Goal: Task Accomplishment & Management: Manage account settings

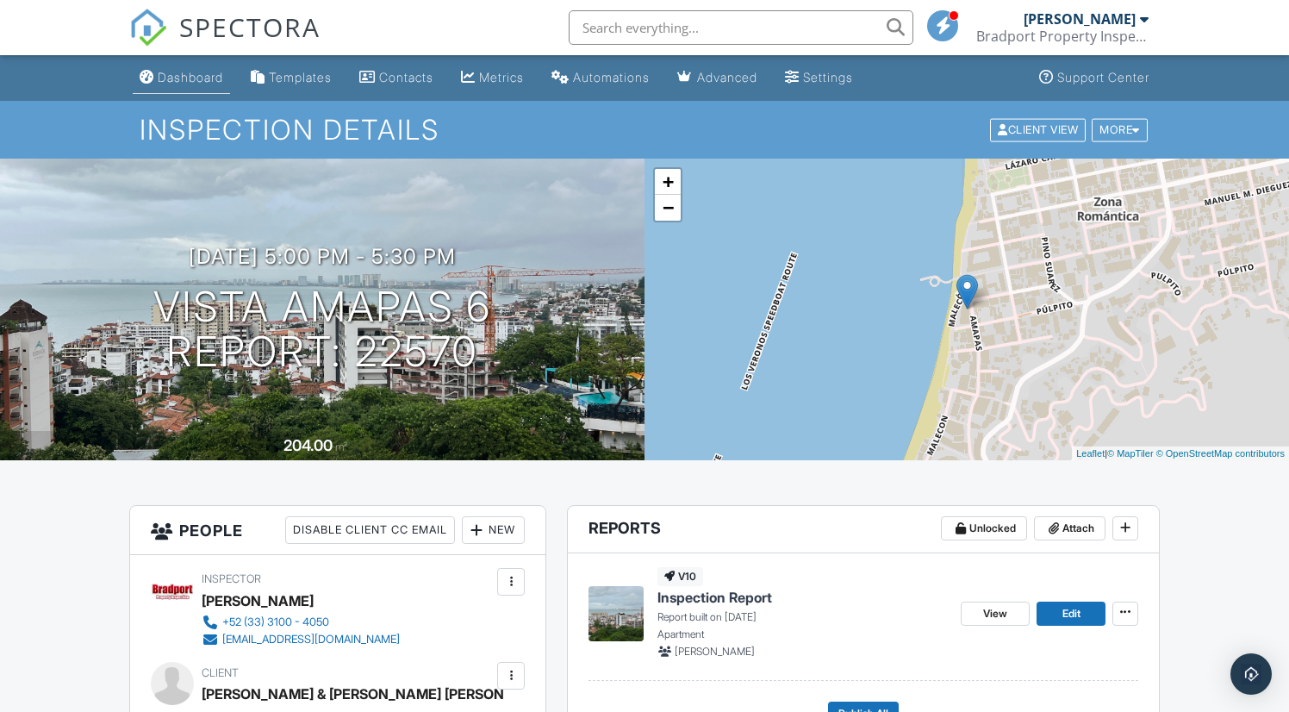
click at [201, 79] on div "Dashboard" at bounding box center [191, 77] width 66 height 15
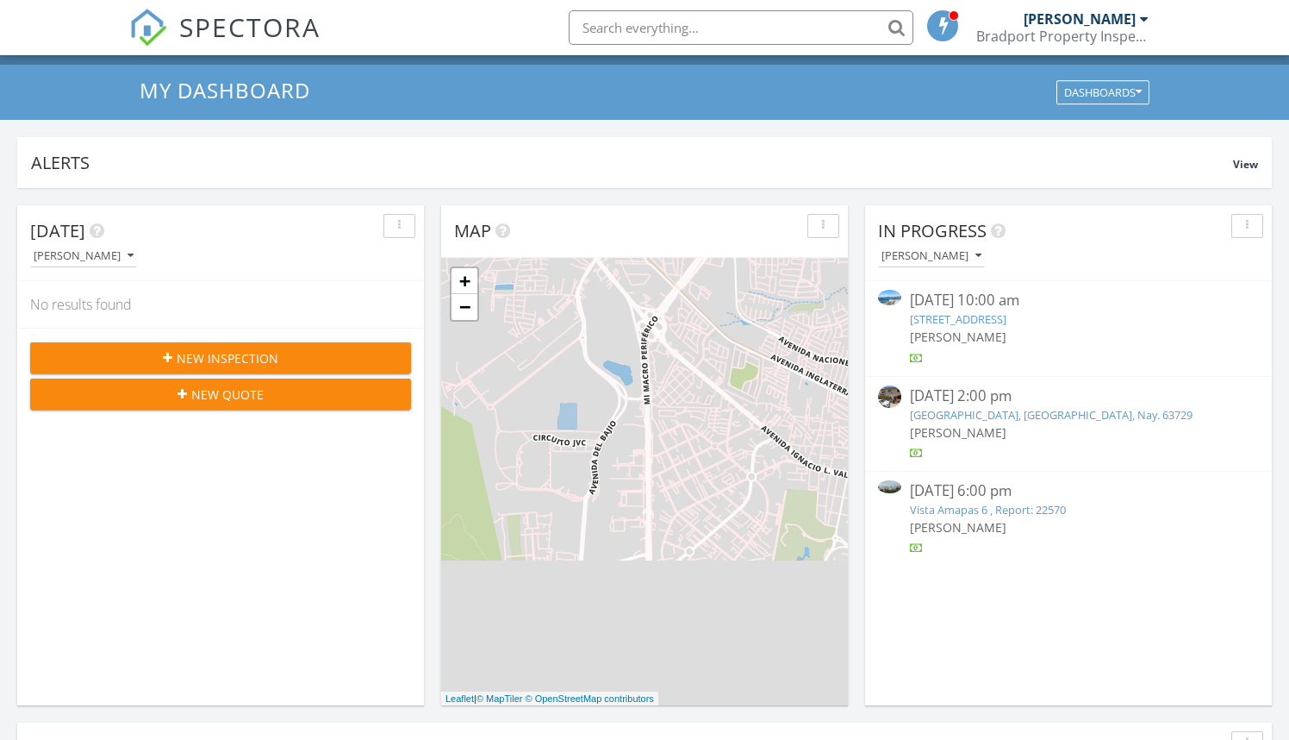
scroll to position [66, 0]
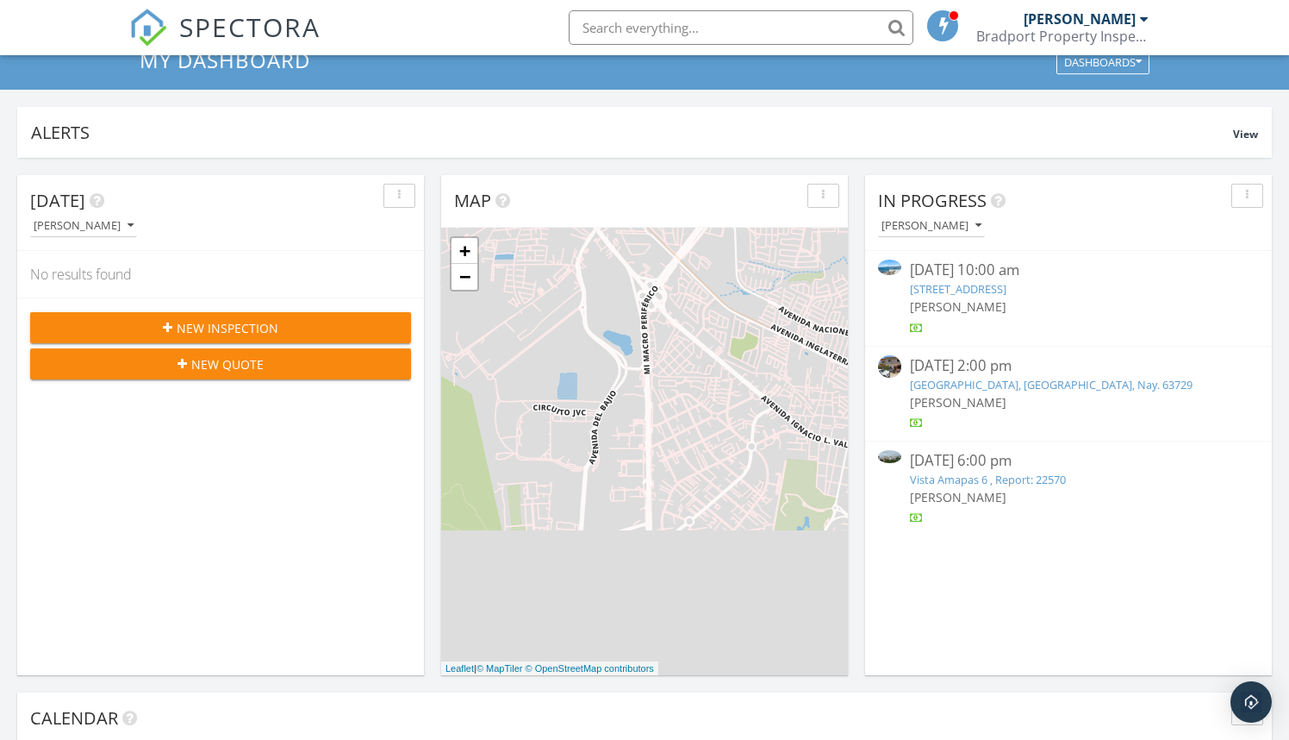
click at [949, 290] on link "[STREET_ADDRESS]" at bounding box center [958, 289] width 97 height 16
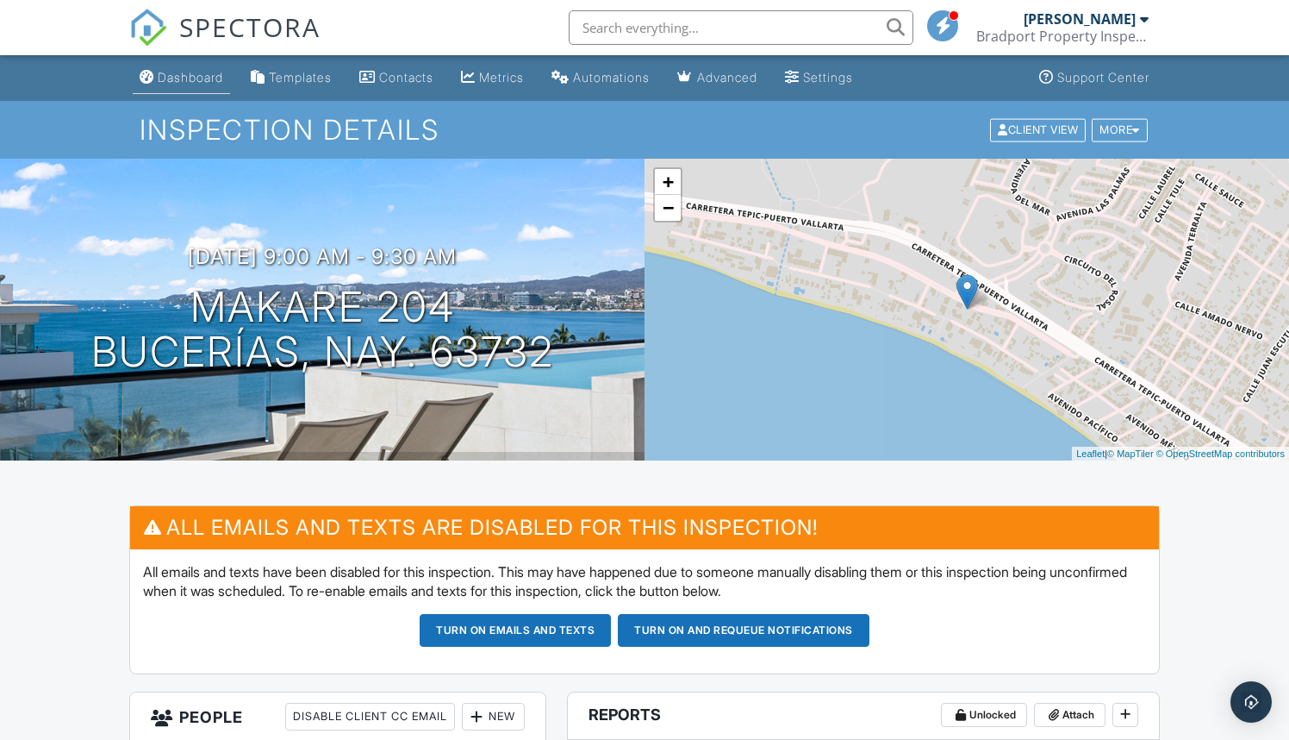
click at [175, 74] on div "Dashboard" at bounding box center [191, 77] width 66 height 15
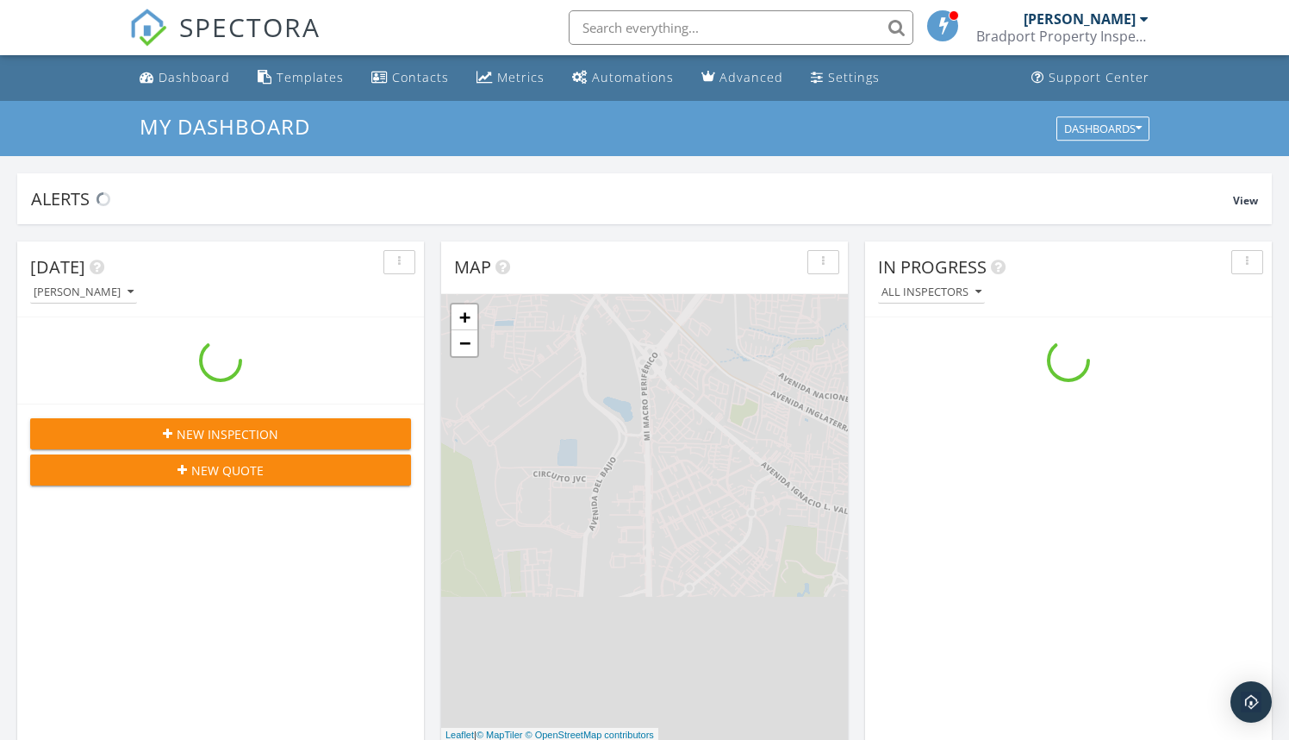
scroll to position [1570, 1290]
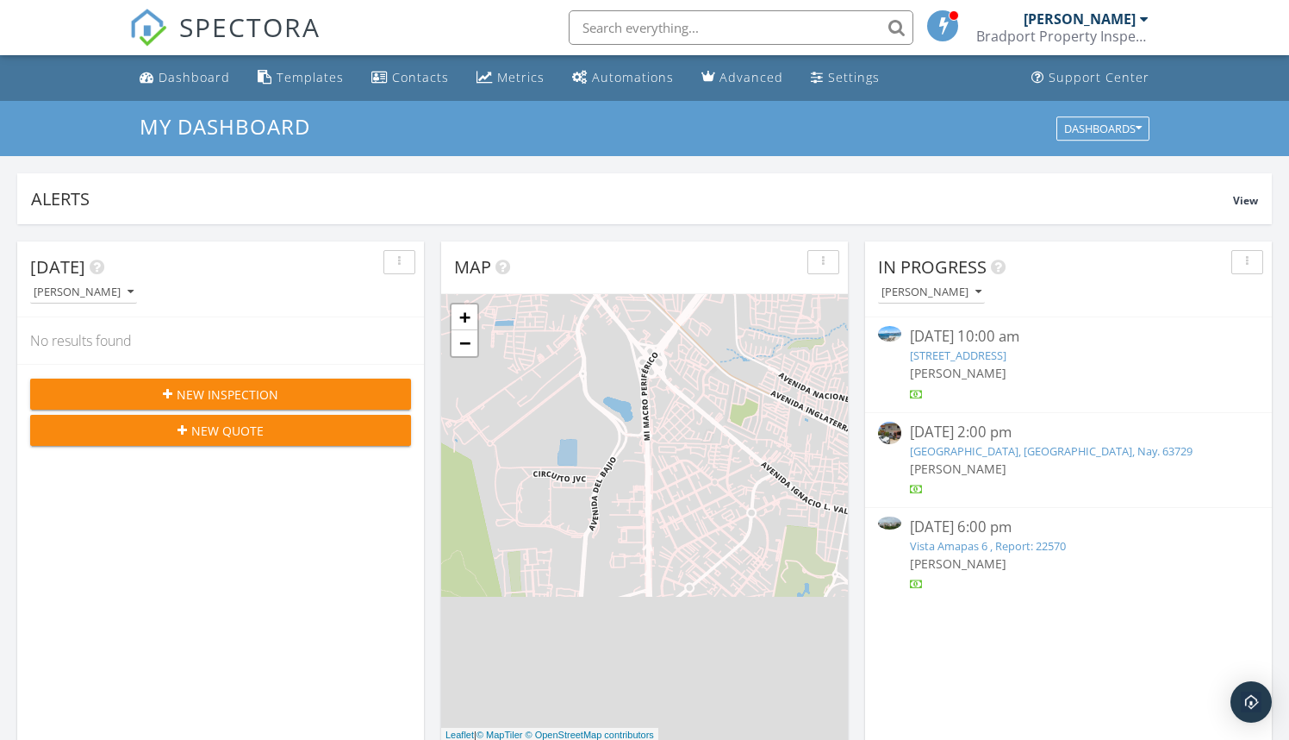
click at [964, 541] on link "Vista Amapas 6 , Report: 22570" at bounding box center [988, 546] width 156 height 16
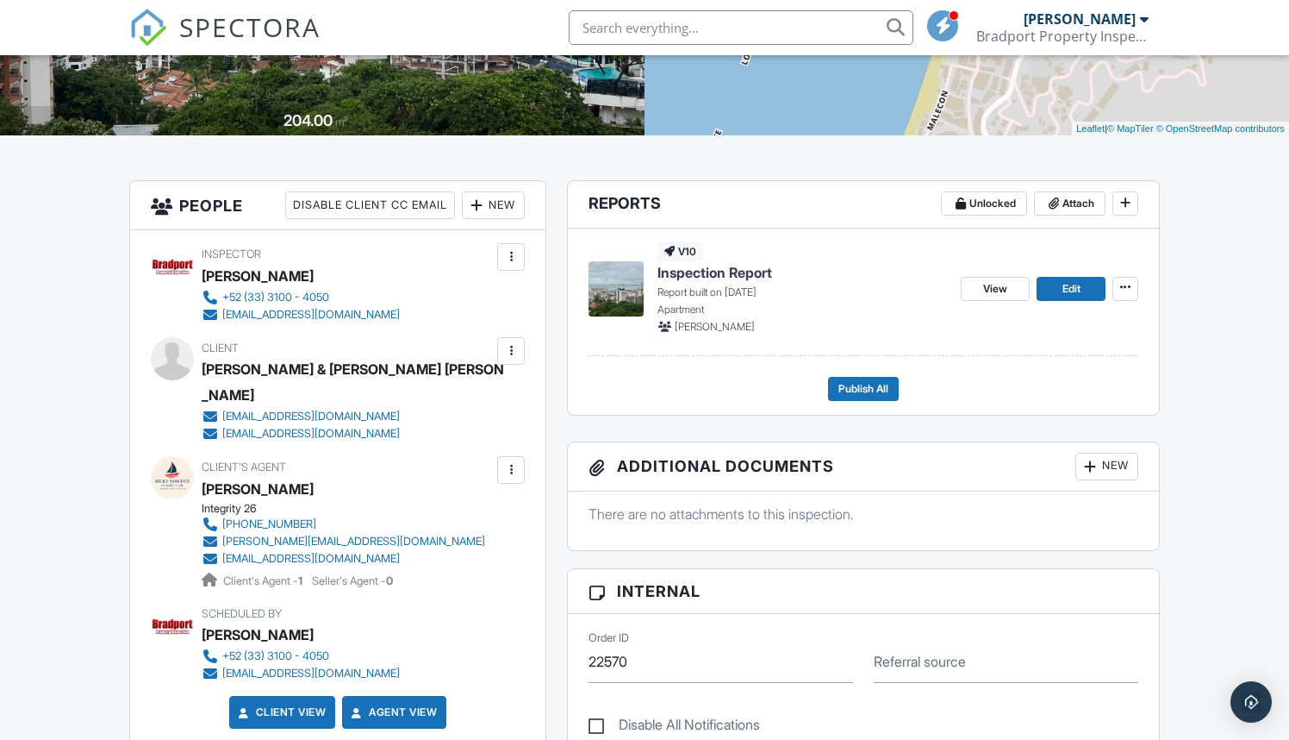
scroll to position [325, 0]
click at [279, 409] on div "19ron57@gmail.com" at bounding box center [311, 416] width 178 height 14
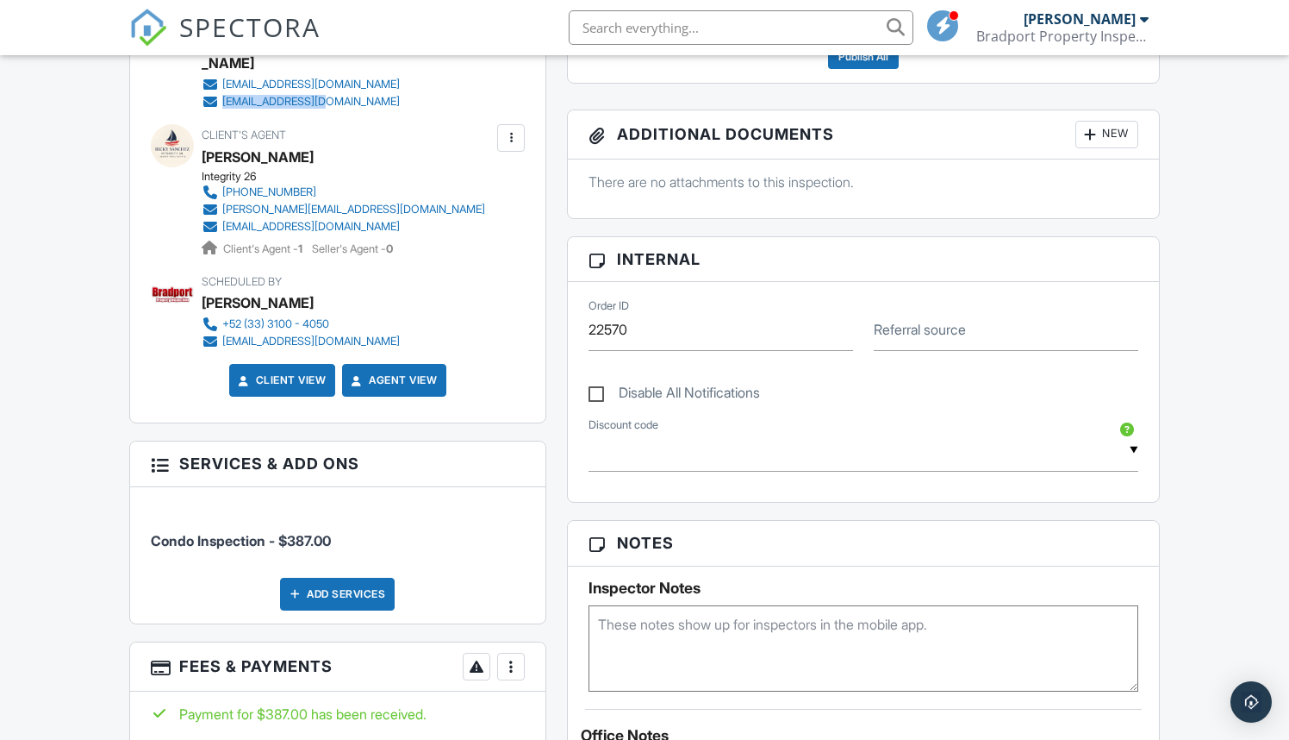
scroll to position [649, 0]
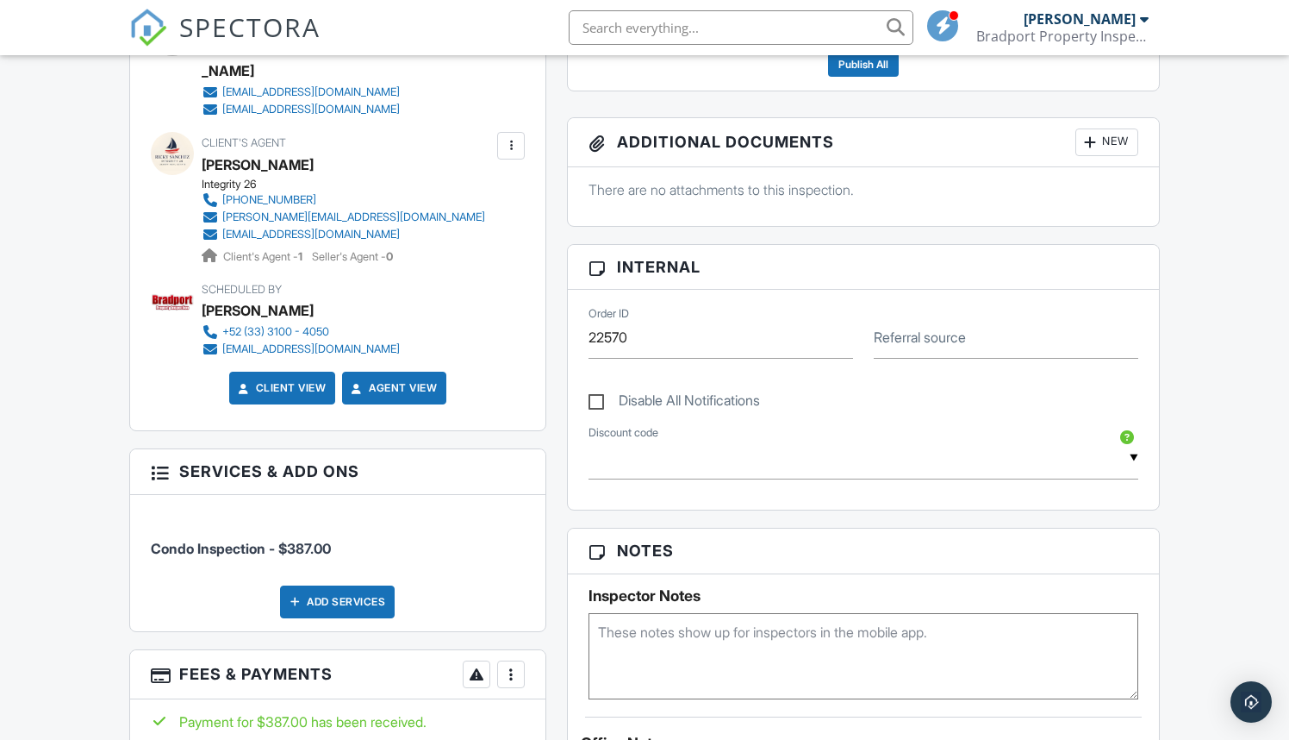
click at [507, 665] on div at bounding box center [511, 673] width 17 height 17
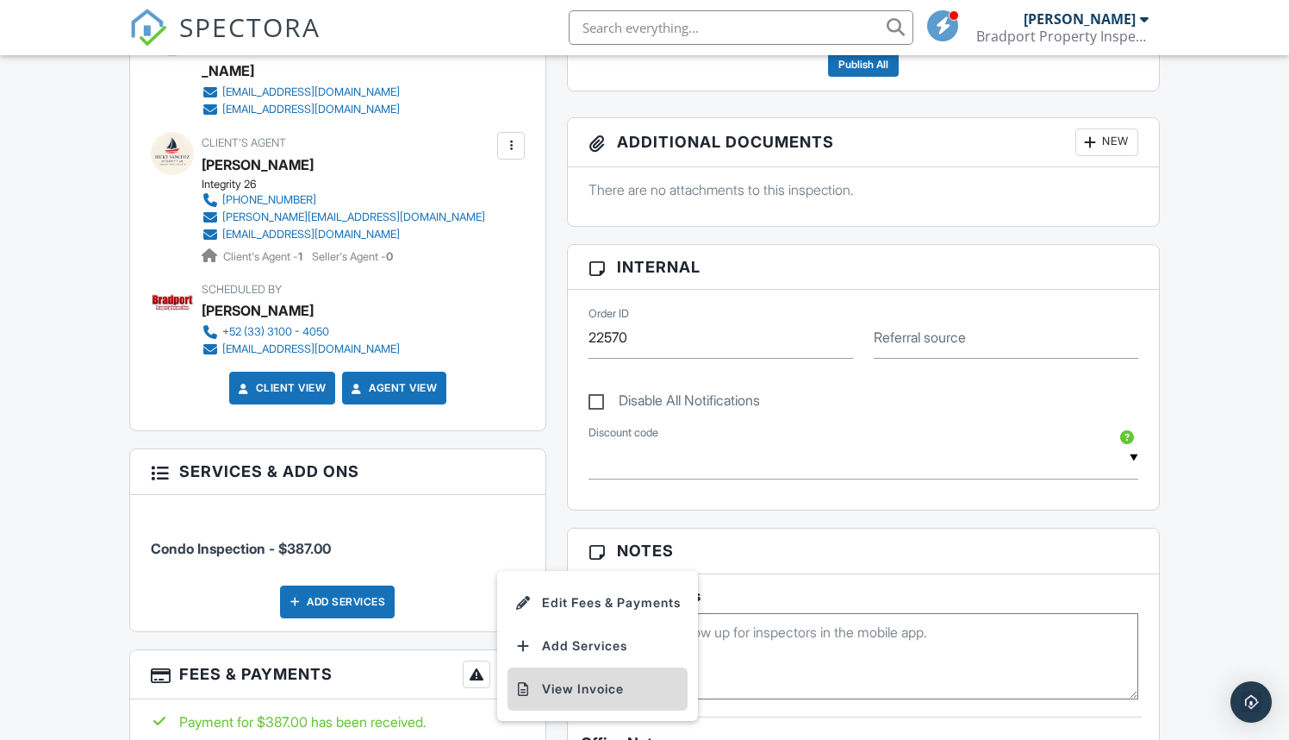
click at [592, 667] on li "View Invoice" at bounding box center [598, 688] width 180 height 43
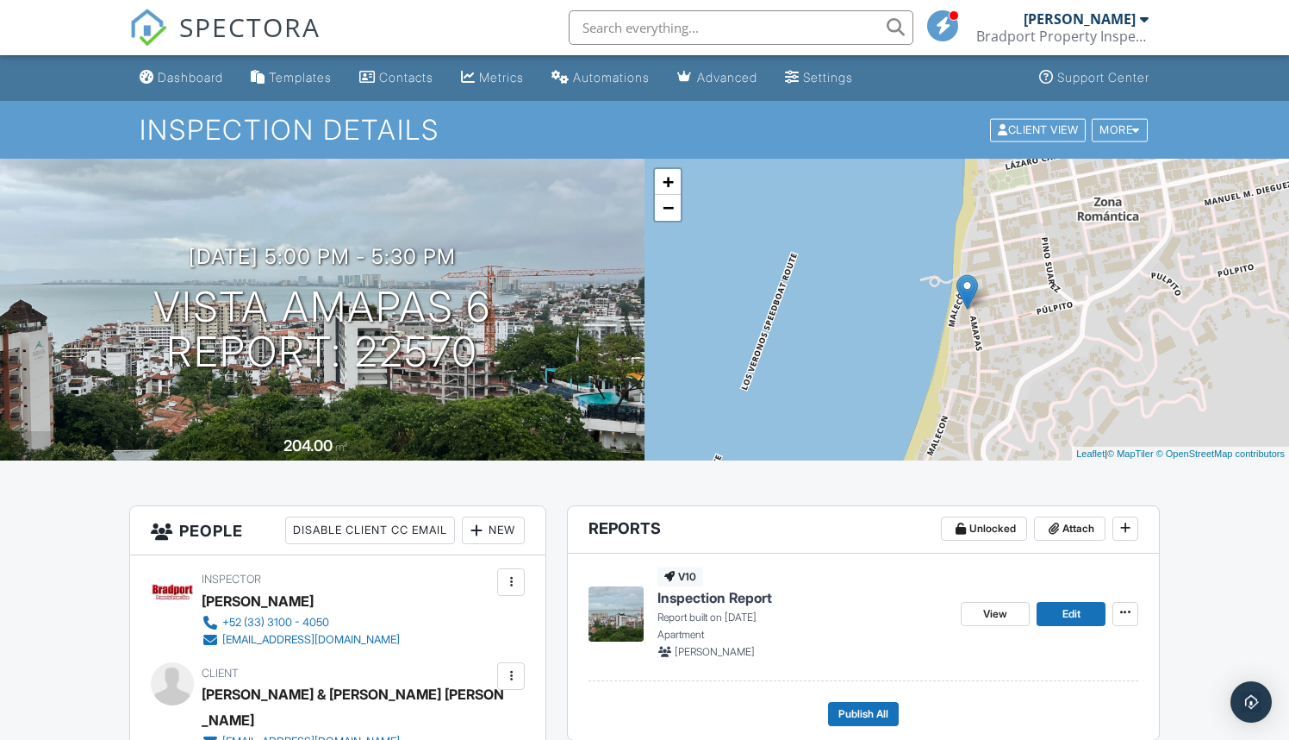
scroll to position [0, 0]
click at [195, 74] on div "Dashboard" at bounding box center [191, 77] width 66 height 15
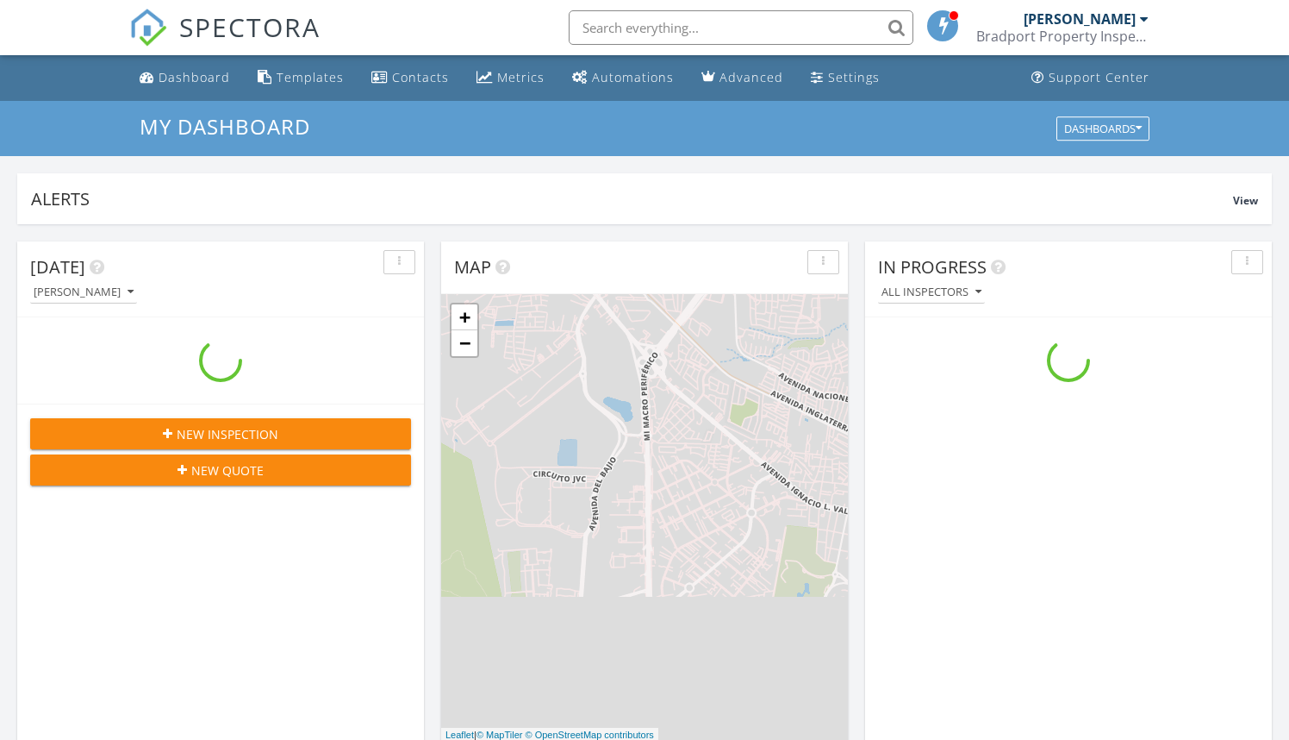
scroll to position [1570, 1290]
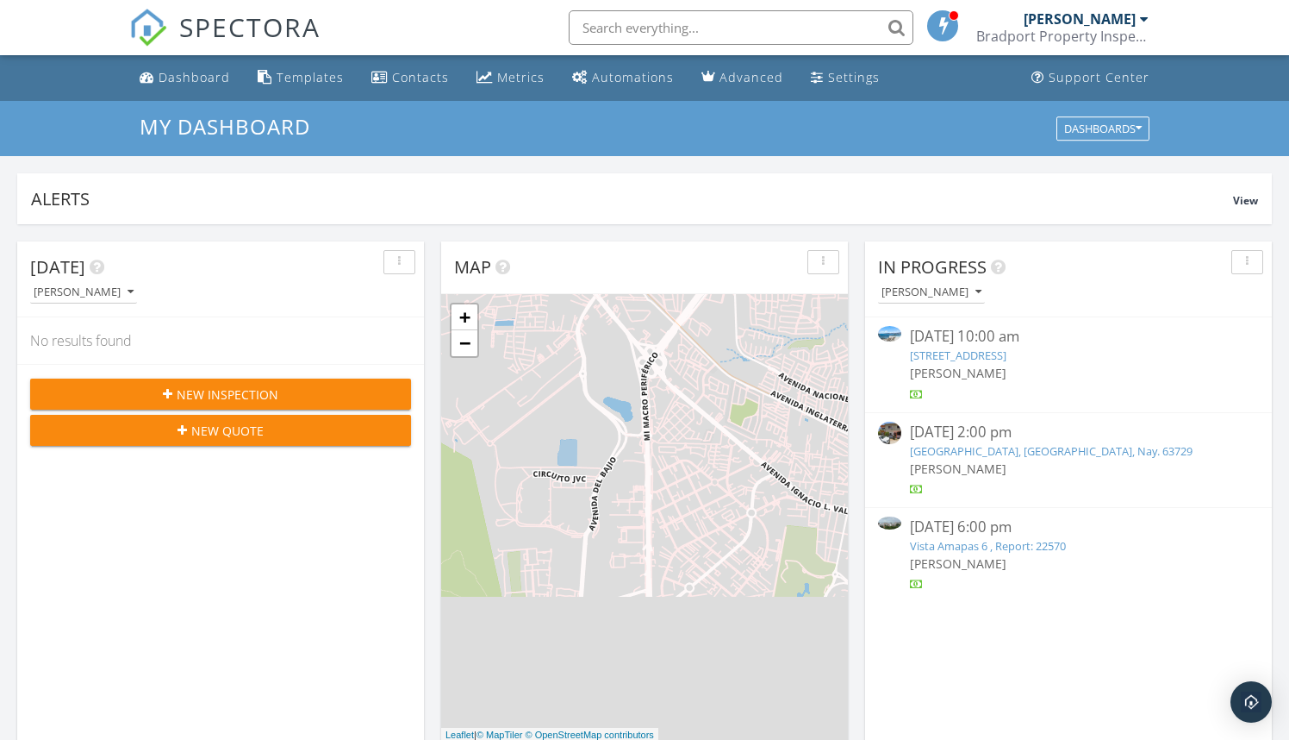
click at [987, 356] on link "[STREET_ADDRESS]" at bounding box center [958, 355] width 97 height 16
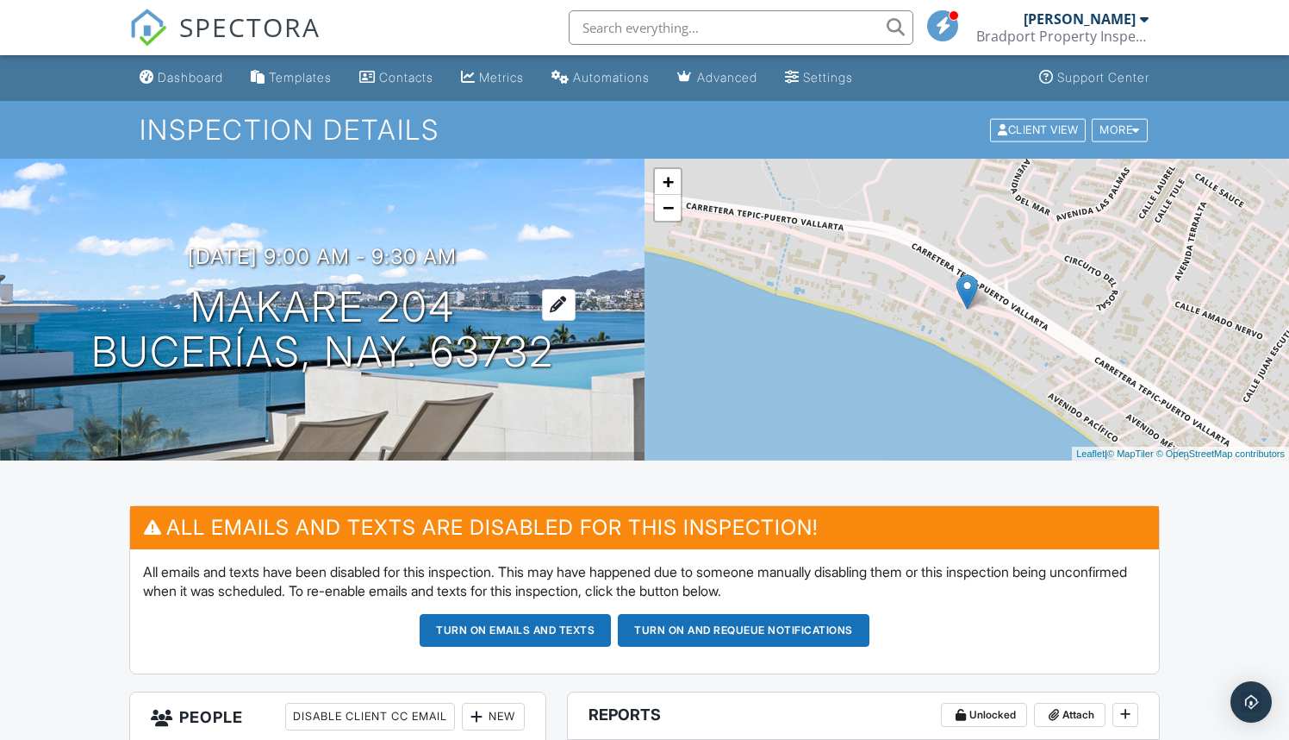
click at [375, 333] on h1 "Makare 204 Bucerías, Nay. 63732" at bounding box center [322, 329] width 463 height 91
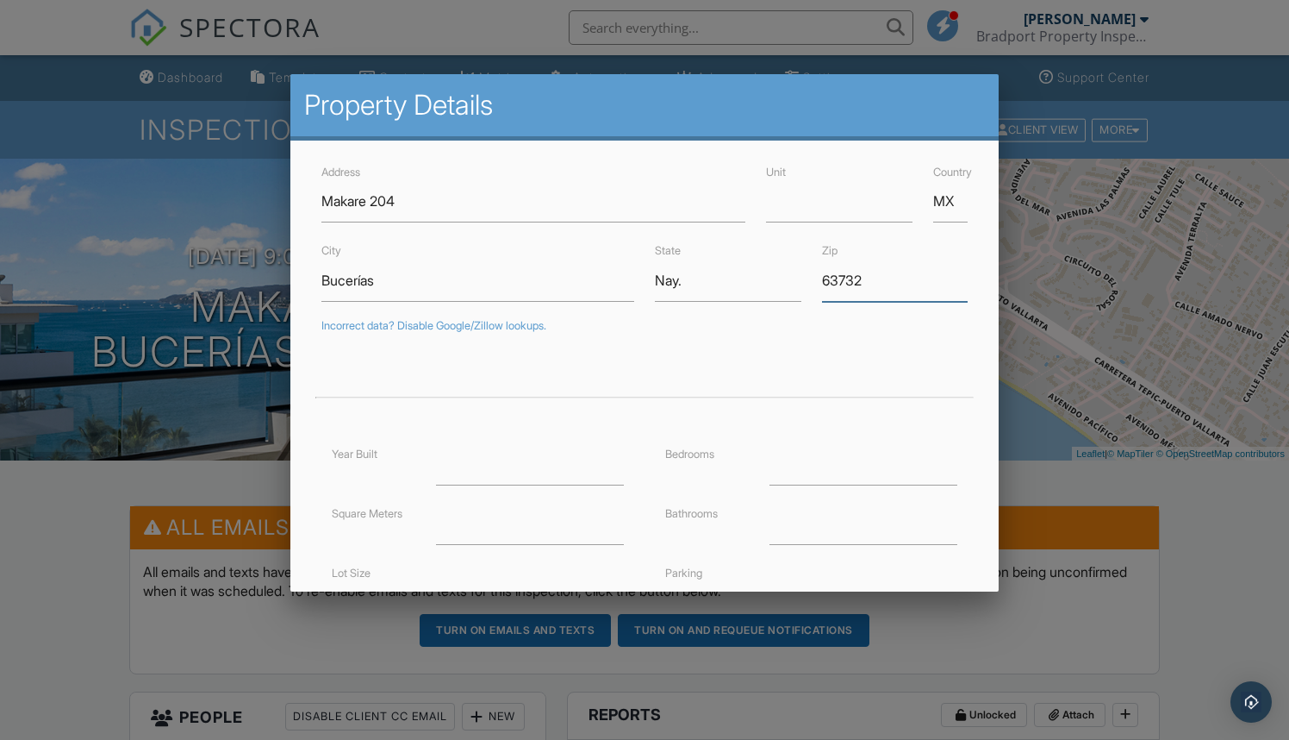
drag, startPoint x: 889, startPoint y: 280, endPoint x: 791, endPoint y: 280, distance: 97.4
type input "22568"
drag, startPoint x: 696, startPoint y: 283, endPoint x: 615, endPoint y: 283, distance: 81.0
type input "R"
type input "20.7601817"
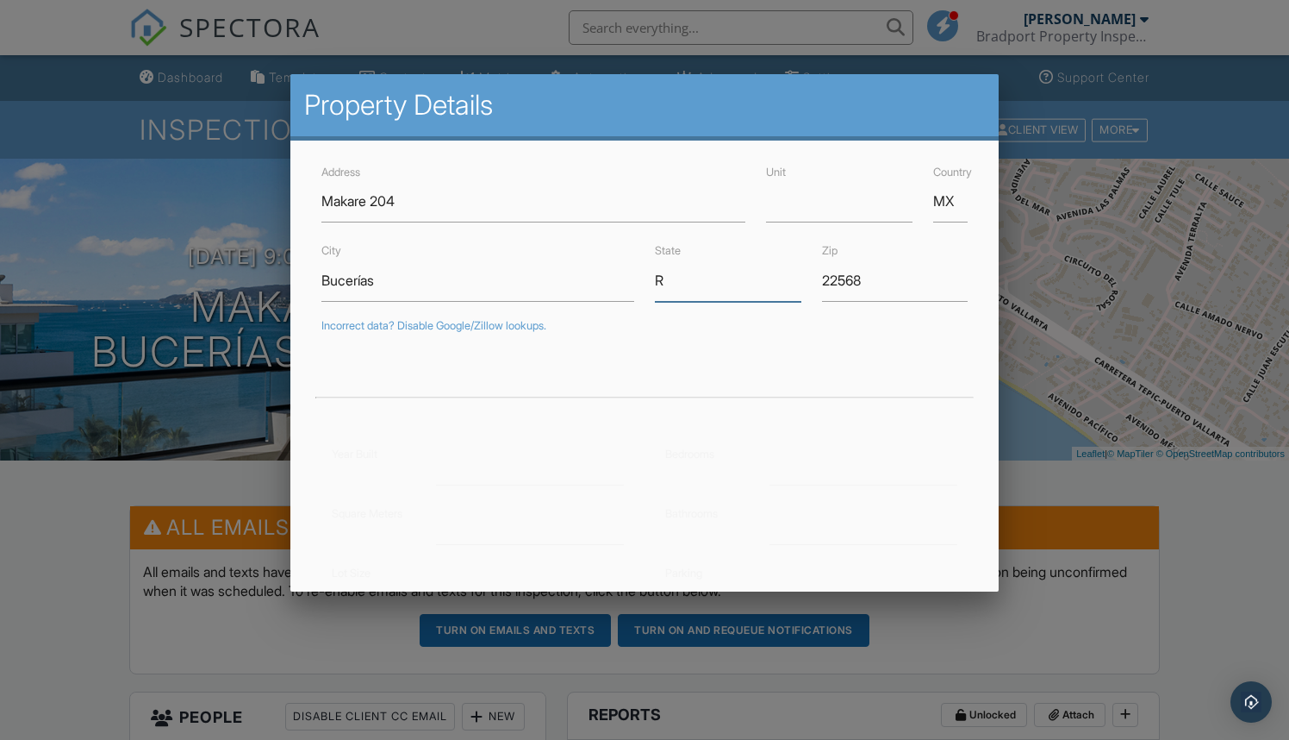
type input "-105.3458804"
type input "Report:"
drag, startPoint x: 426, startPoint y: 284, endPoint x: 270, endPoint y: 281, distance: 156.0
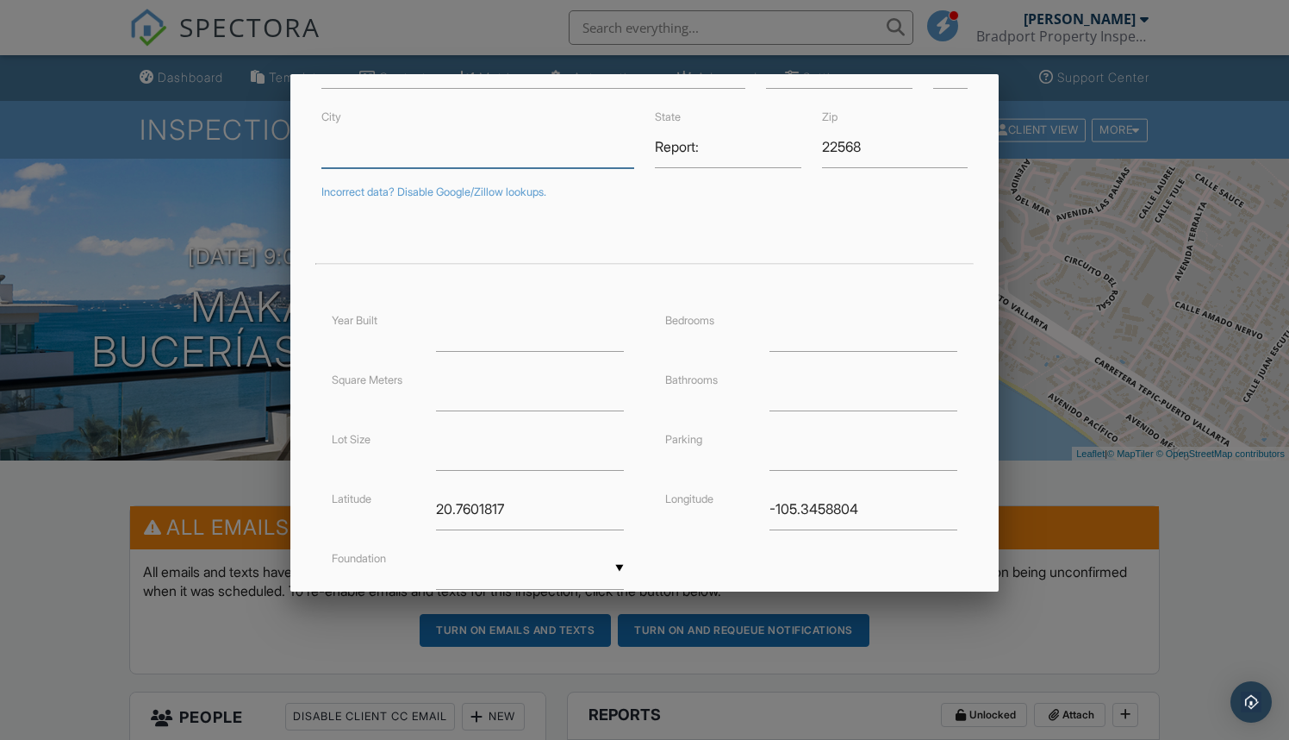
scroll to position [140, 0]
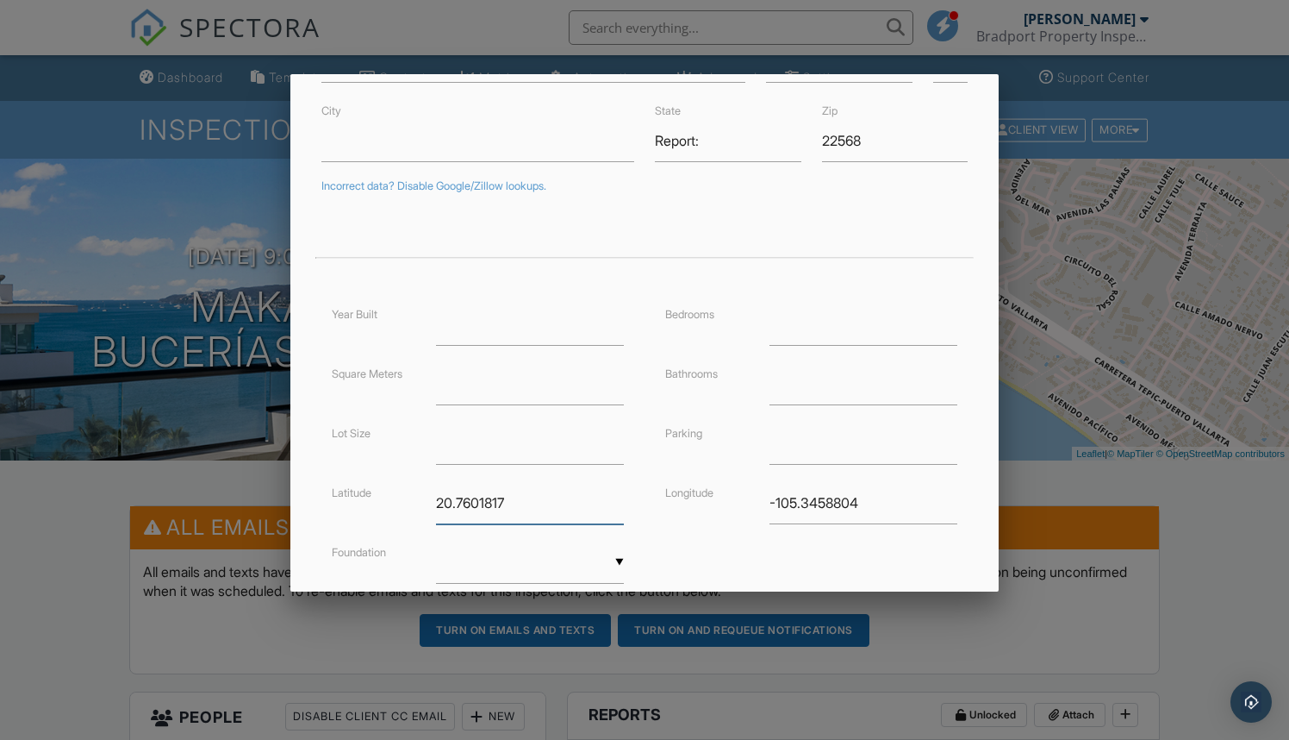
drag, startPoint x: 529, startPoint y: 501, endPoint x: 393, endPoint y: 496, distance: 136.3
click at [393, 496] on div "Latitude 20.7601817" at bounding box center [478, 503] width 313 height 42
drag, startPoint x: 878, startPoint y: 494, endPoint x: 715, endPoint y: 496, distance: 162.9
click at [715, 496] on div "Longitude -105.3458804" at bounding box center [811, 503] width 313 height 42
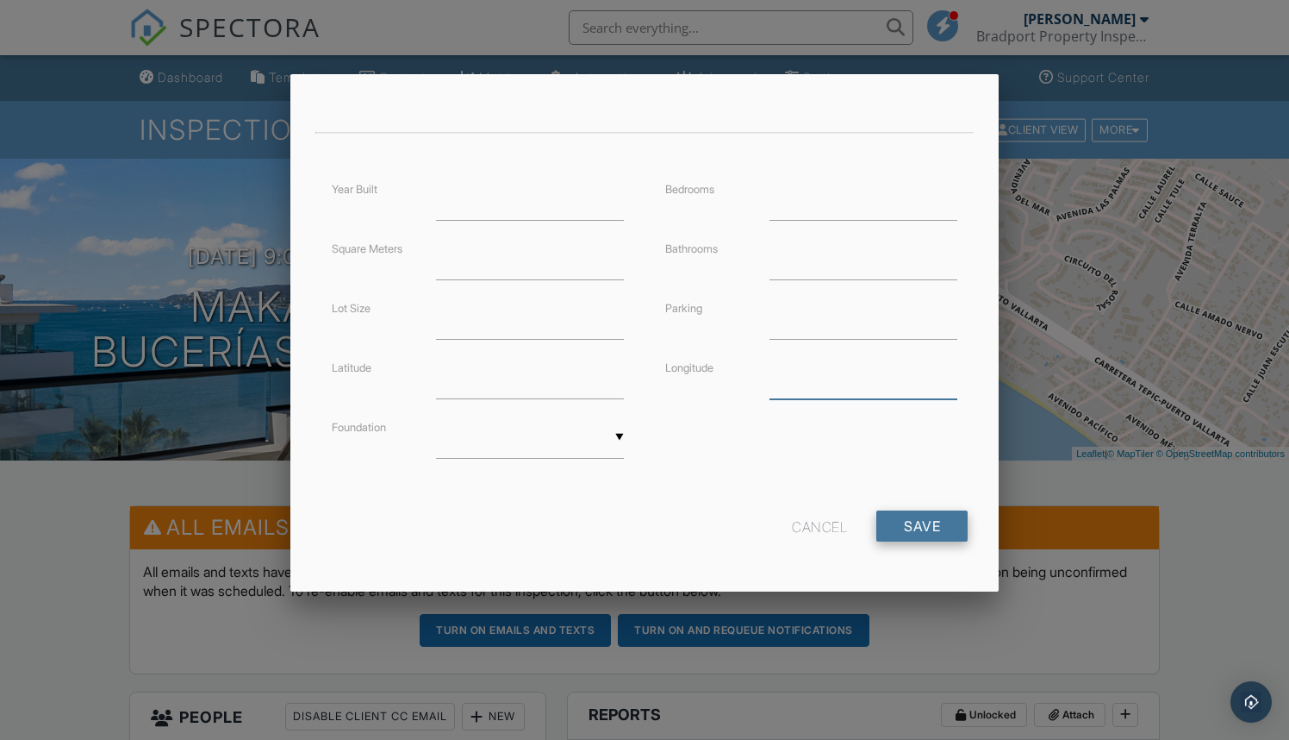
scroll to position [264, 0]
click at [908, 528] on input "Save" at bounding box center [922, 526] width 91 height 31
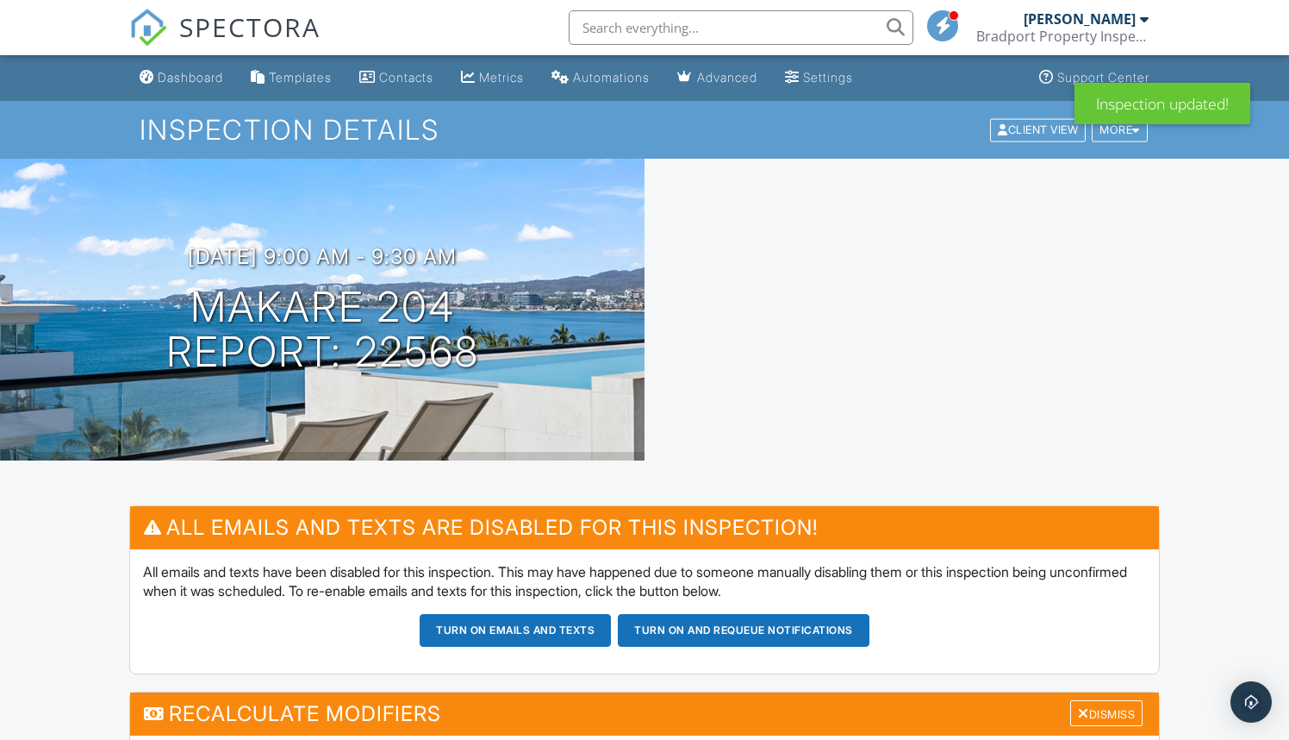
click at [513, 628] on button "Turn on emails and texts" at bounding box center [515, 630] width 191 height 33
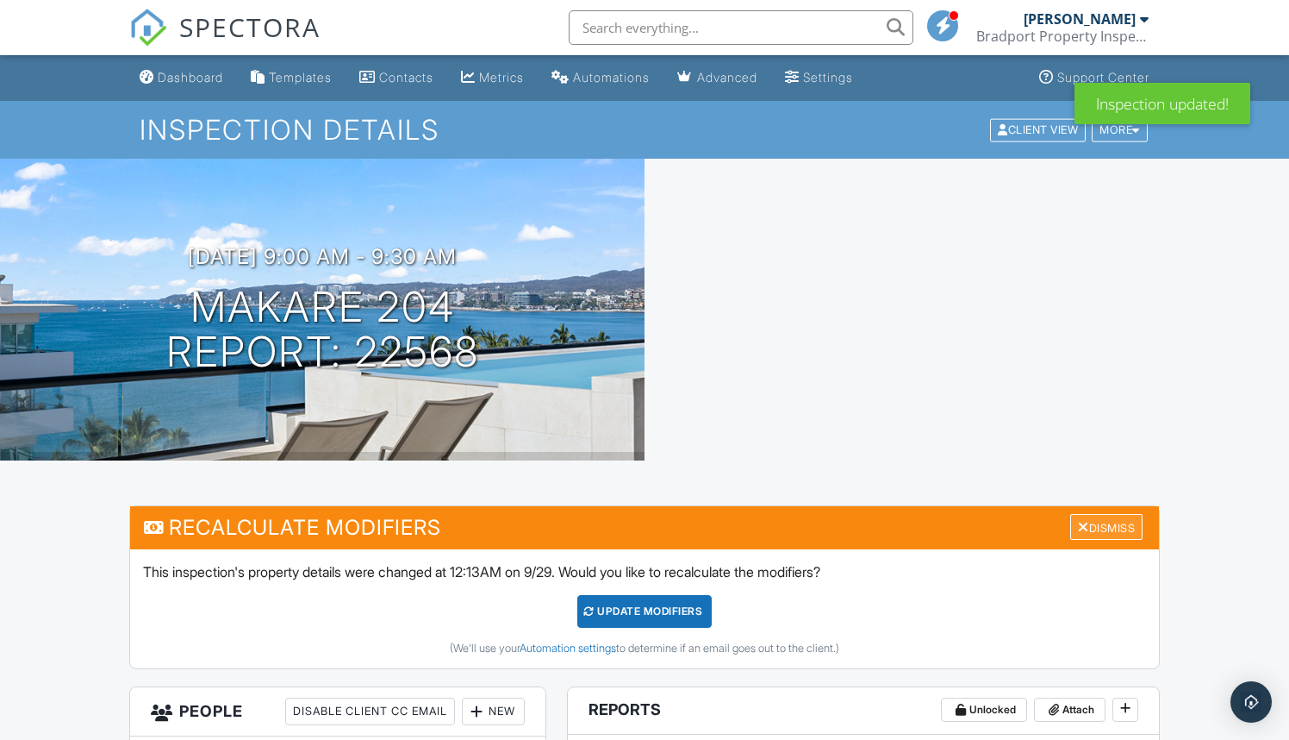
click at [1109, 528] on div "Dismiss" at bounding box center [1107, 527] width 72 height 27
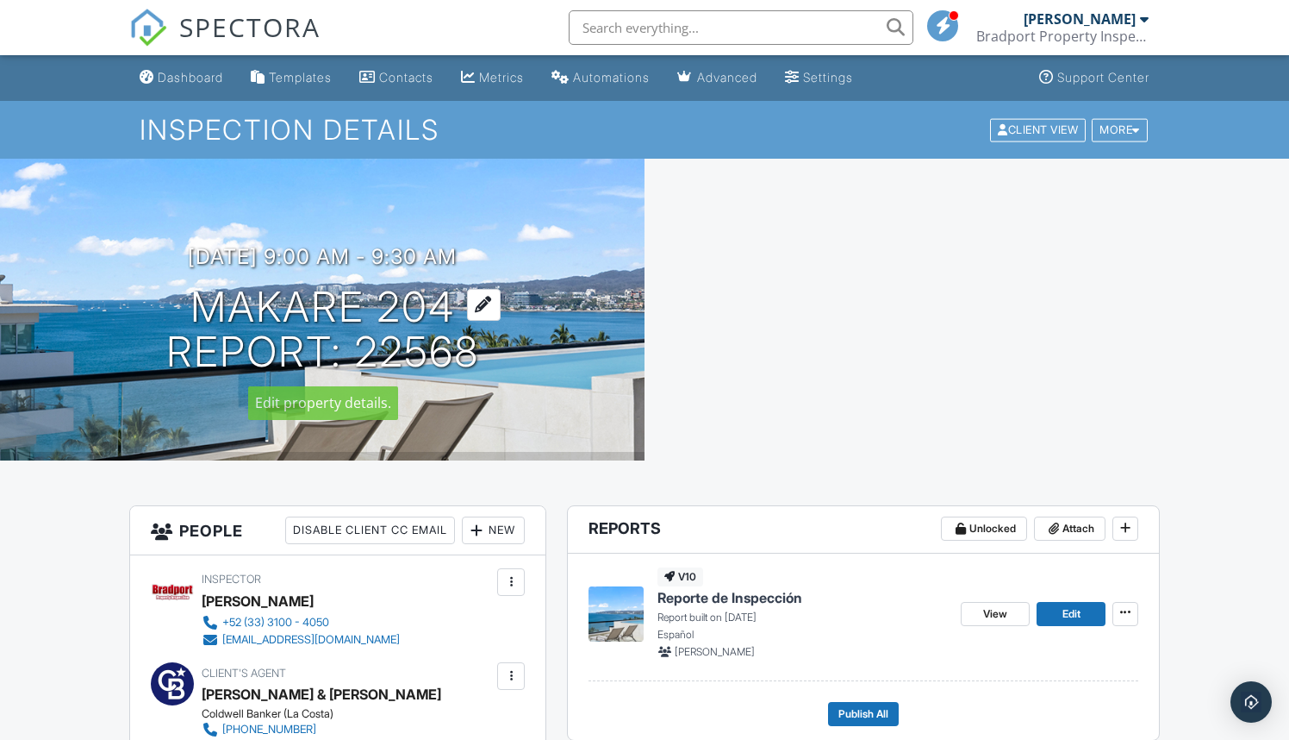
click at [405, 331] on h1 "Makare 204 Report: 22568" at bounding box center [322, 329] width 313 height 91
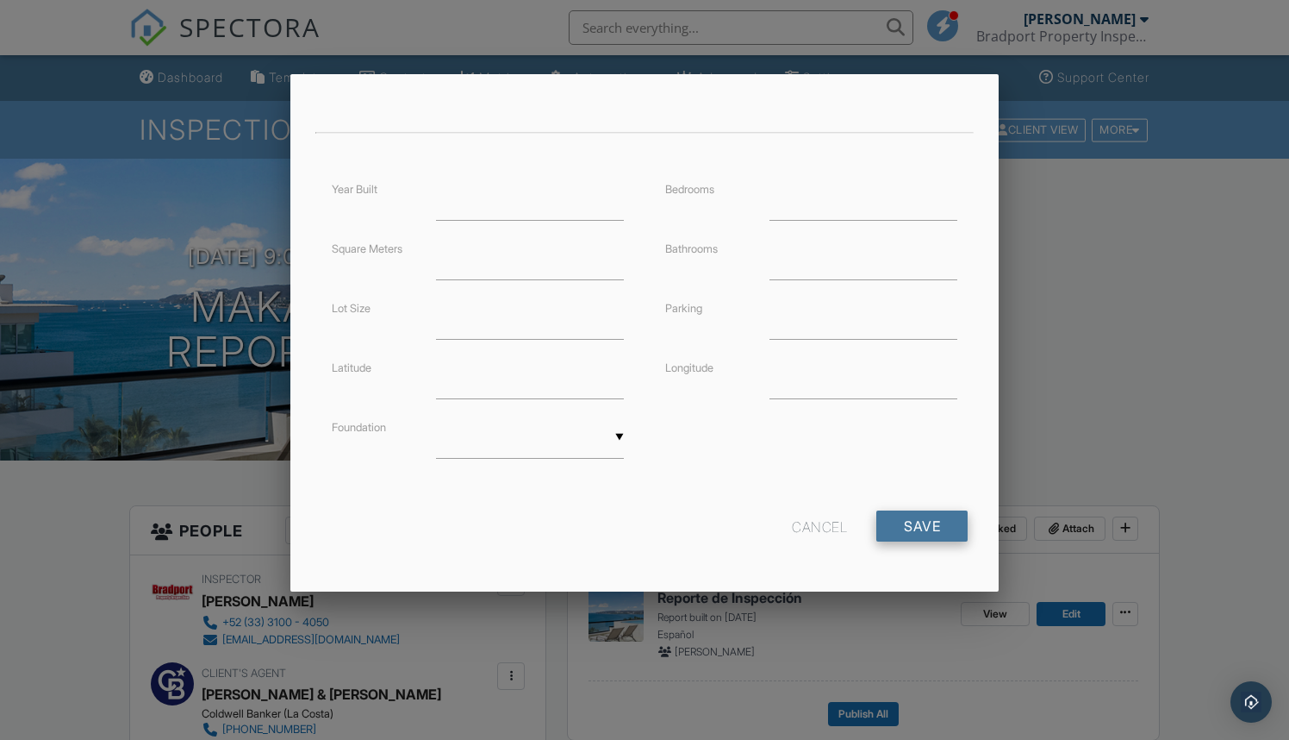
scroll to position [264, 0]
type input "Reporte:"
click at [921, 525] on input "Save" at bounding box center [922, 526] width 91 height 31
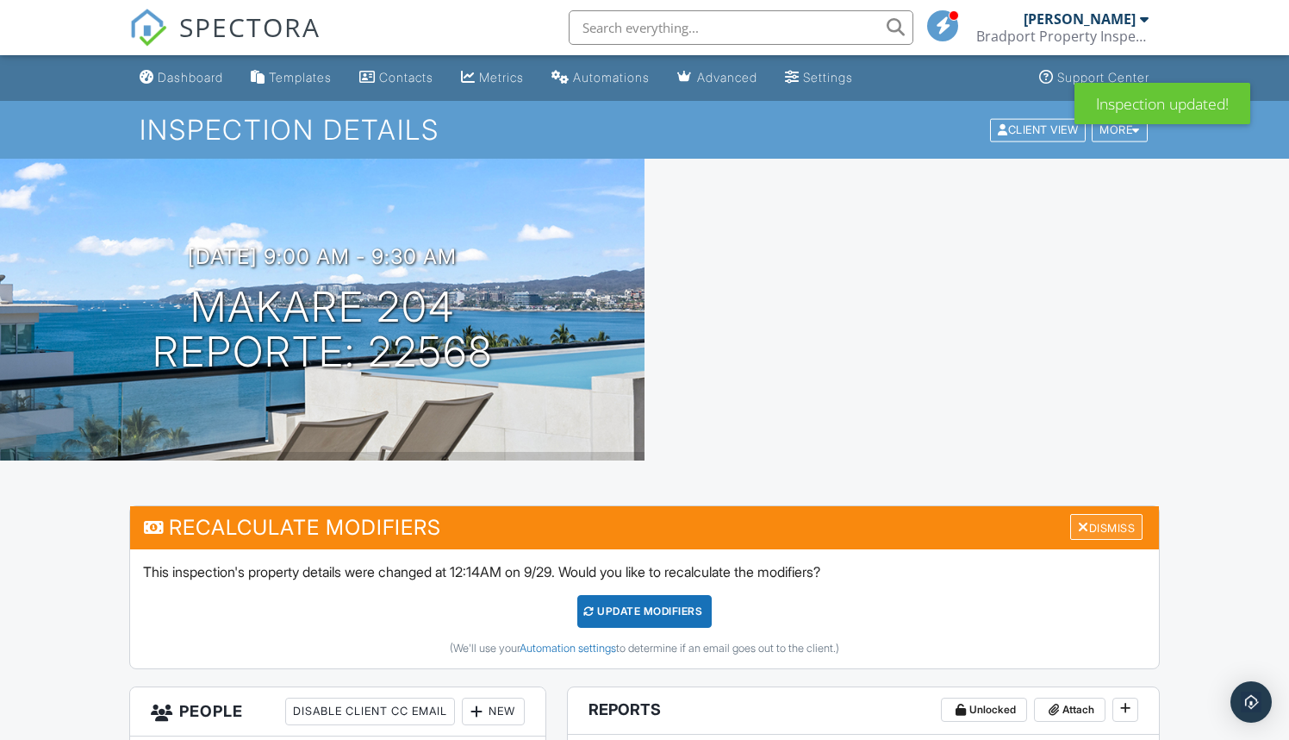
click at [1125, 526] on div "Dismiss" at bounding box center [1107, 527] width 72 height 27
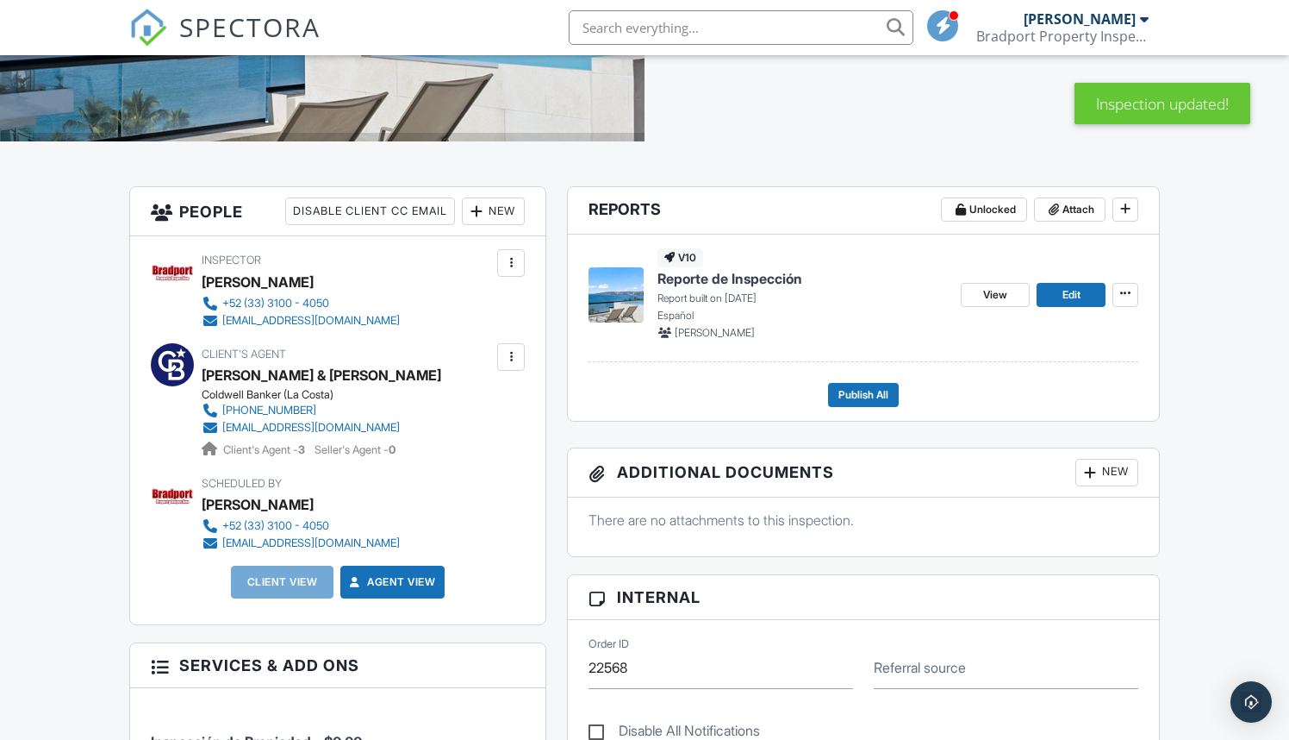
scroll to position [316, 0]
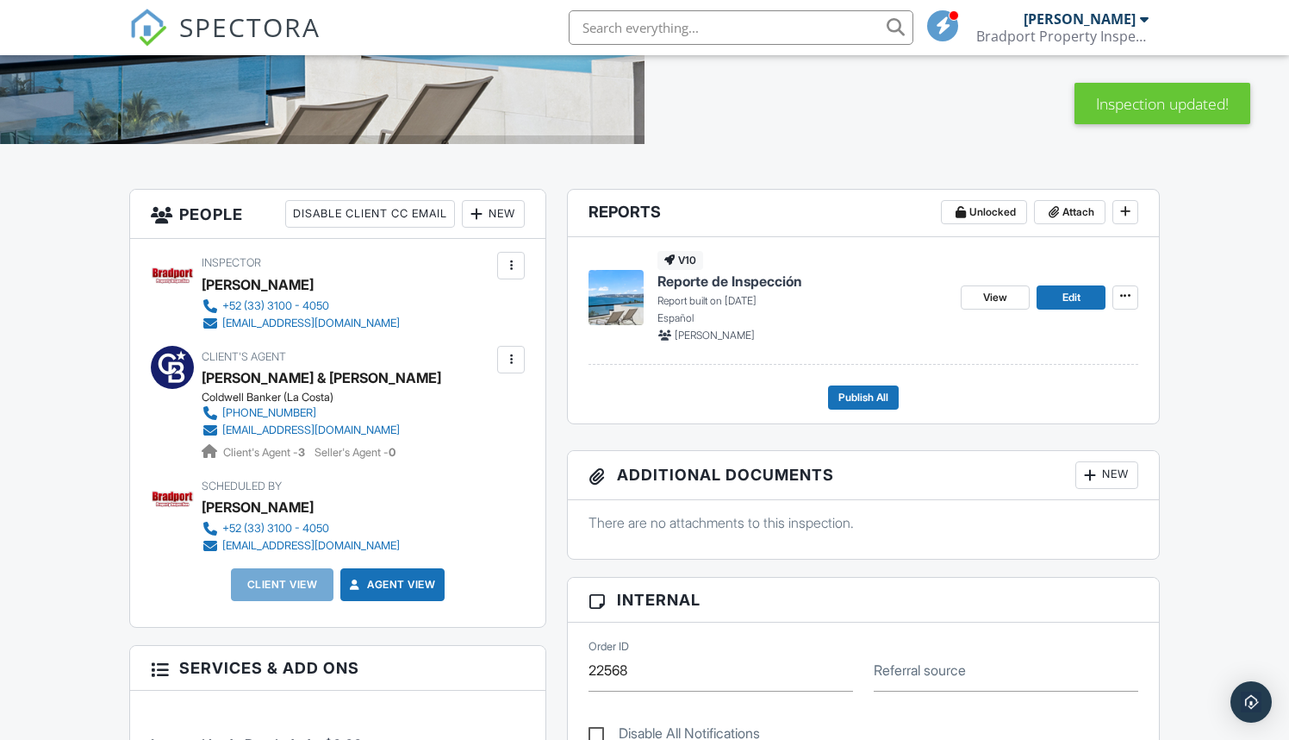
click at [485, 211] on div "New" at bounding box center [493, 214] width 63 height 28
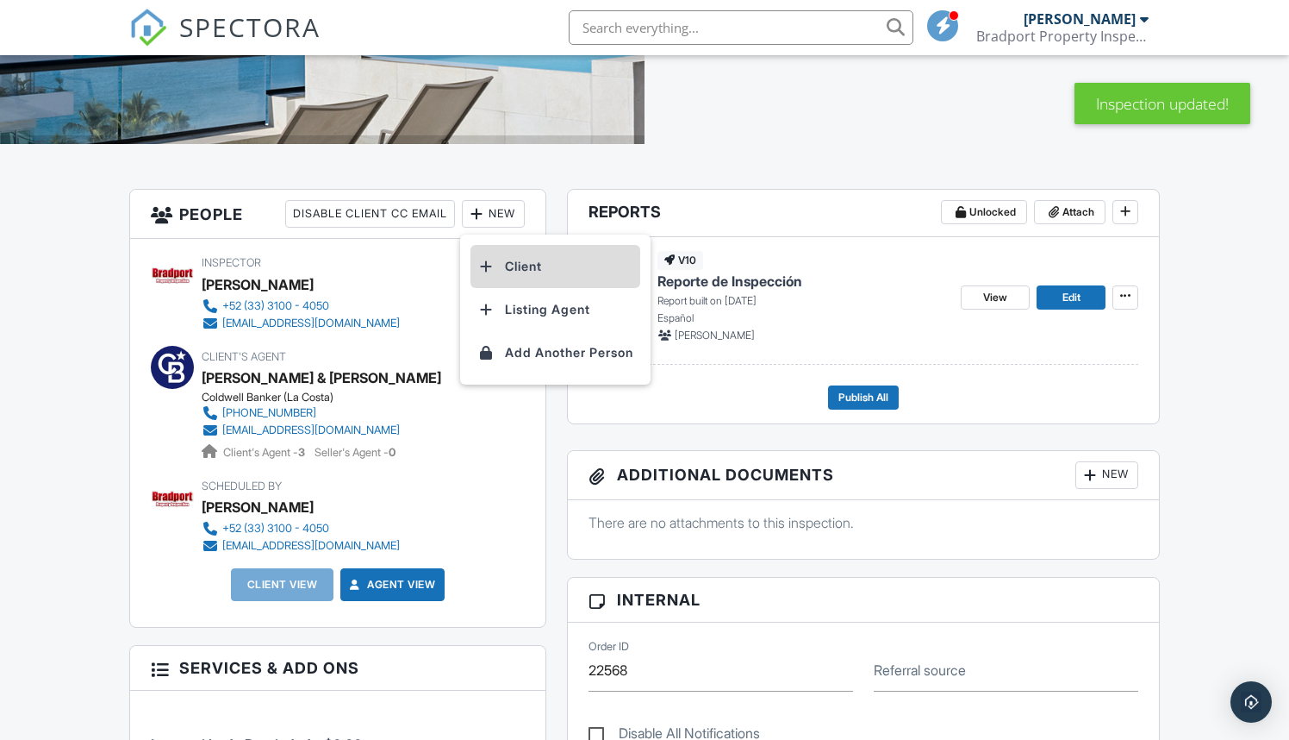
click at [513, 264] on li "Client" at bounding box center [556, 266] width 170 height 43
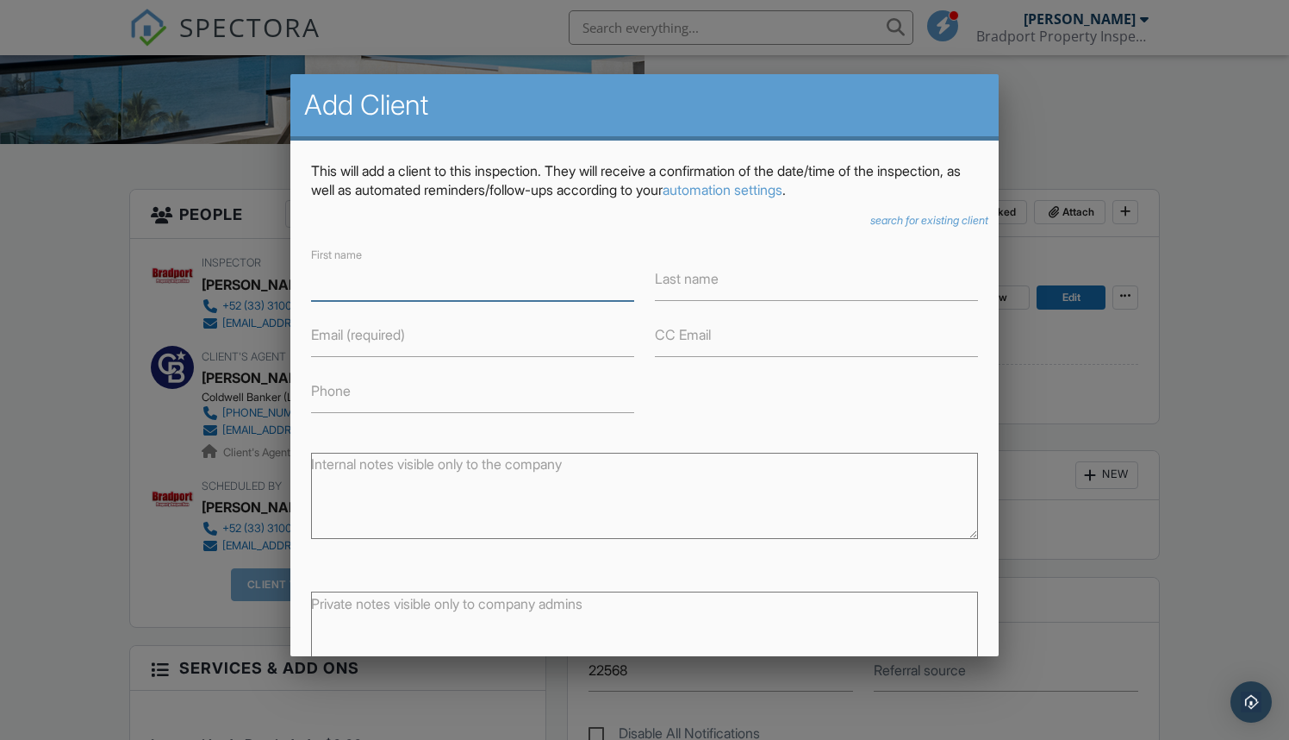
paste input "[PERSON_NAME] [PERSON_NAME]"
type input "[PERSON_NAME] [PERSON_NAME]"
click at [378, 334] on label "Email (required)" at bounding box center [358, 334] width 94 height 19
click at [378, 334] on input "Email (required)" at bounding box center [472, 336] width 323 height 42
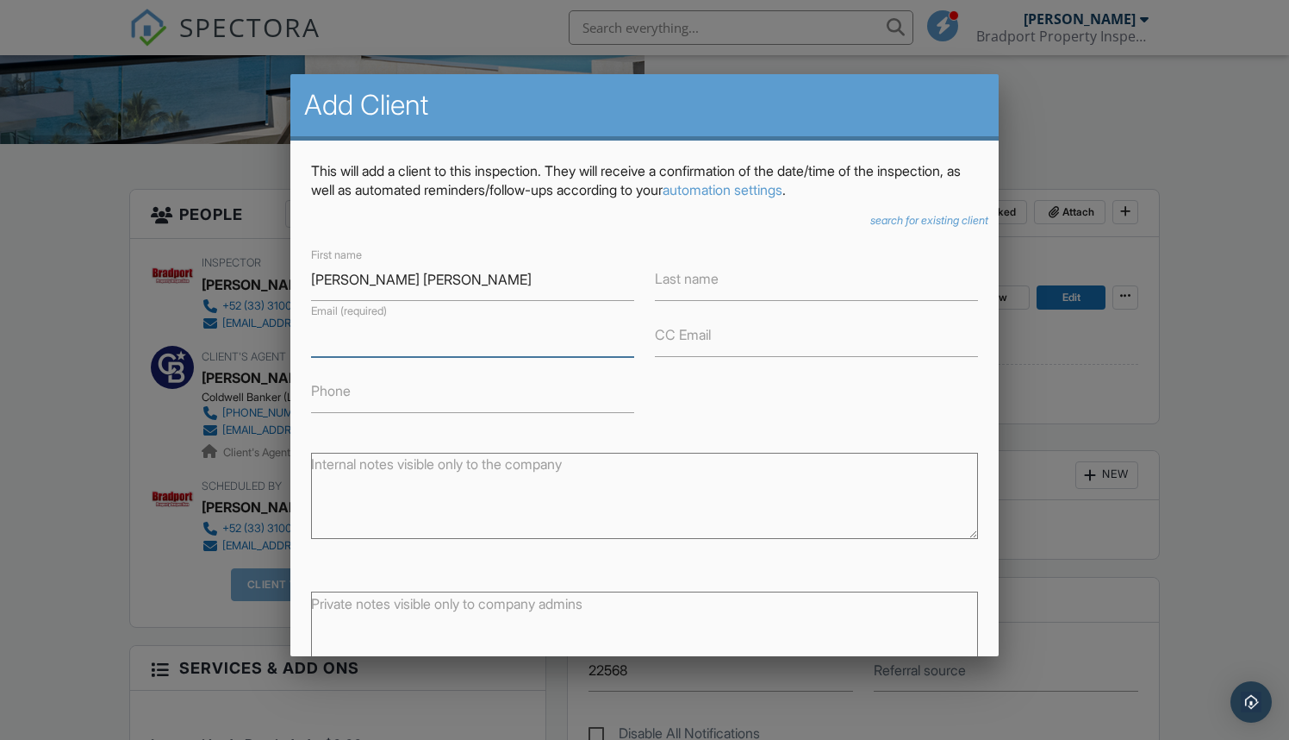
paste input "[EMAIL_ADDRESS][DOMAIN_NAME]"
type input "[EMAIL_ADDRESS][DOMAIN_NAME]"
click at [651, 398] on div "First name Pedro Luis Mascorro Juárez Last name Email (required) luispedromj@gm…" at bounding box center [645, 329] width 689 height 168
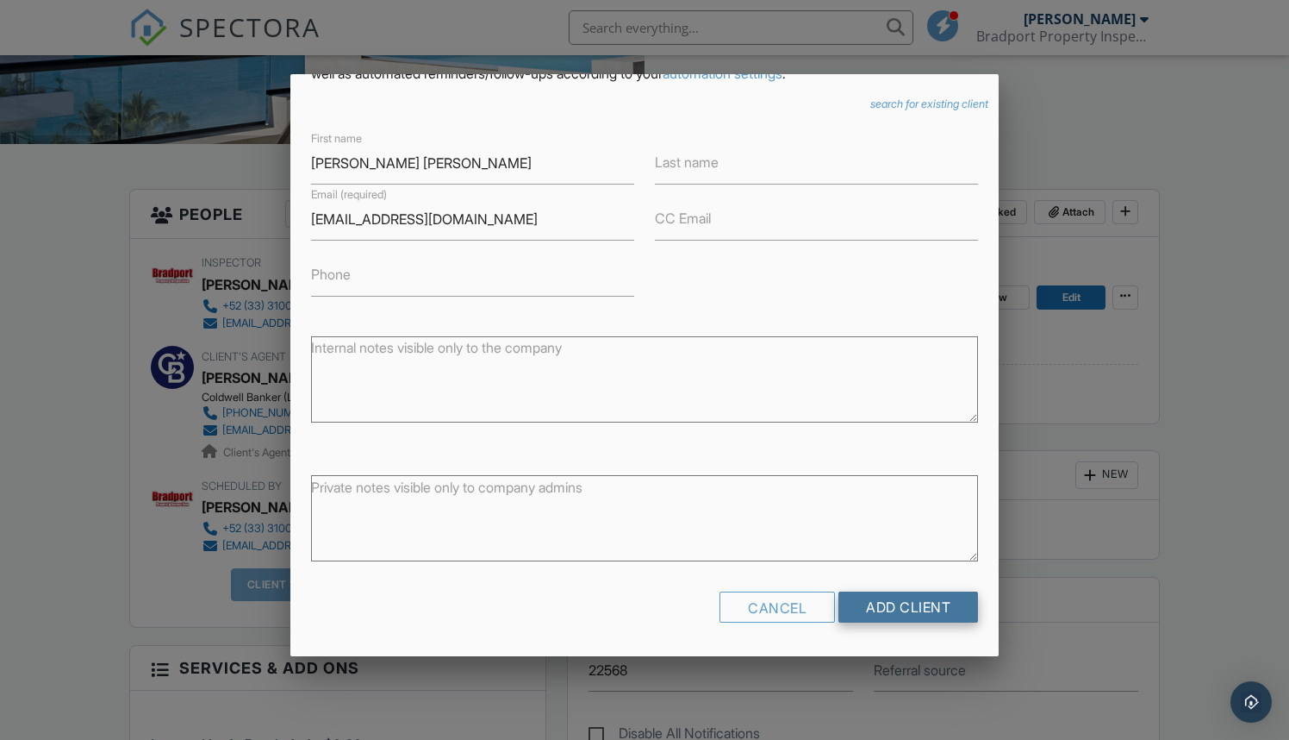
scroll to position [116, 0]
click at [913, 608] on input "Add Client" at bounding box center [909, 607] width 140 height 31
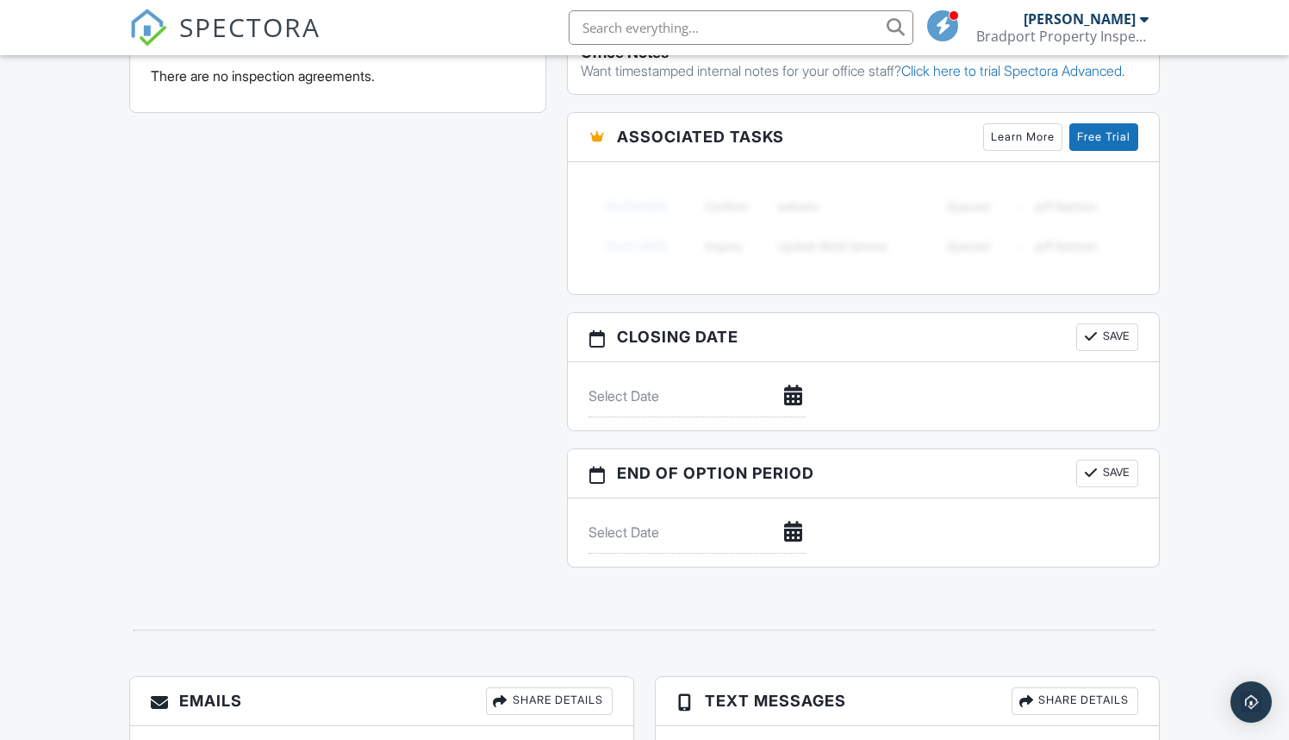
scroll to position [1344, 0]
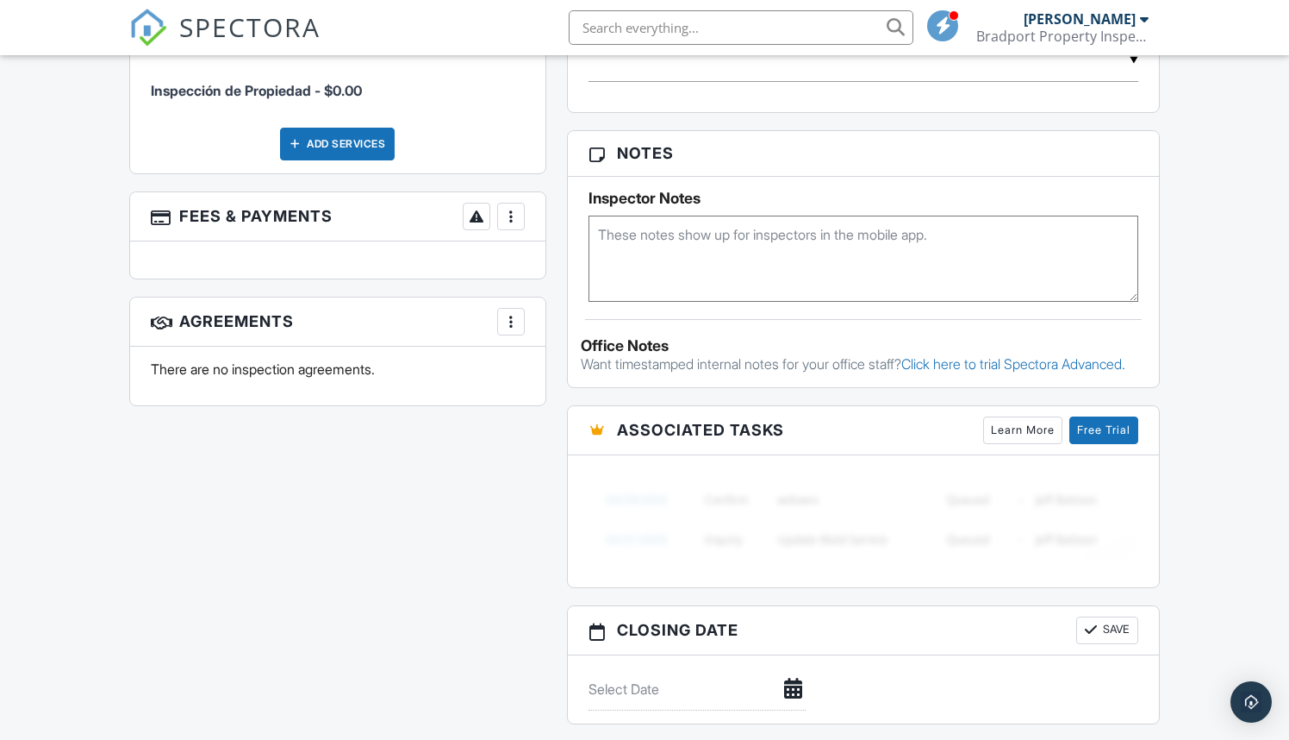
click at [629, 225] on textarea at bounding box center [864, 258] width 550 height 86
type textarea "$3,500 pesos BBVA"
click at [453, 458] on div "All emails and texts are disabled for this inspection! All emails and texts hav…" at bounding box center [645, 167] width 1052 height 1419
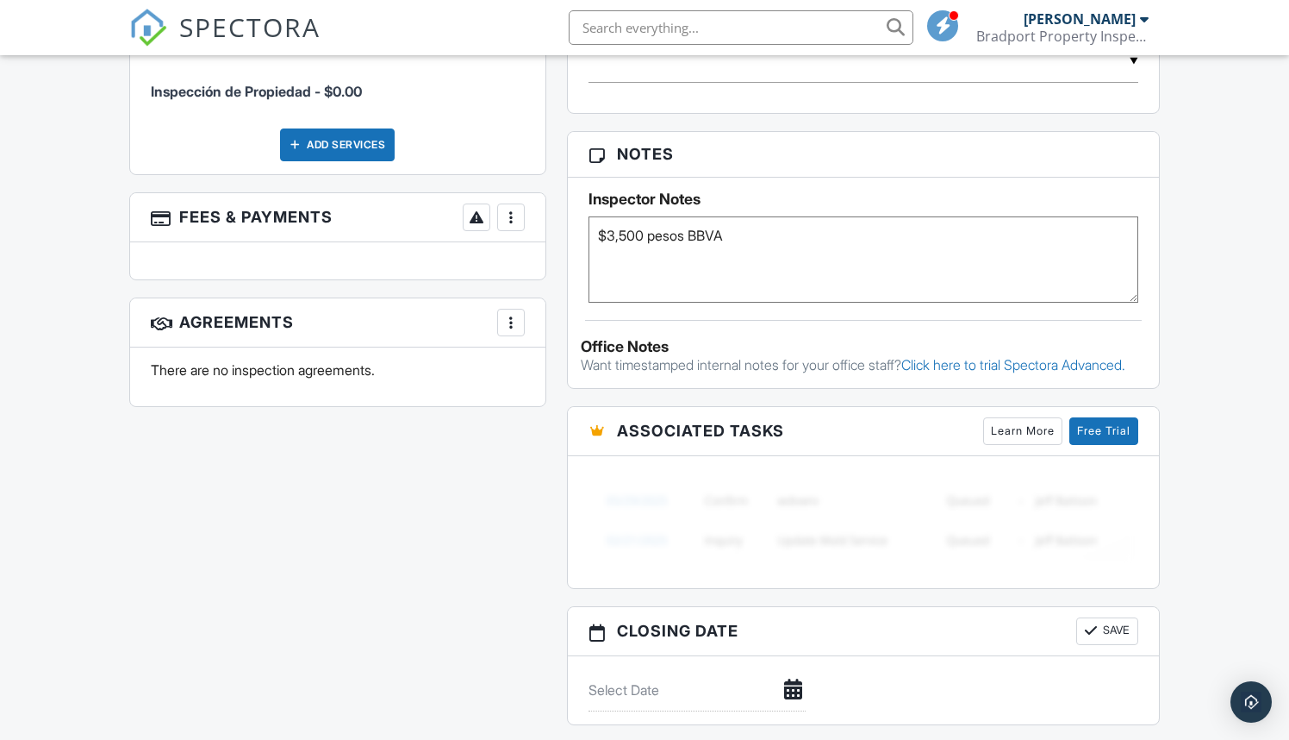
click at [515, 213] on div at bounding box center [511, 217] width 17 height 17
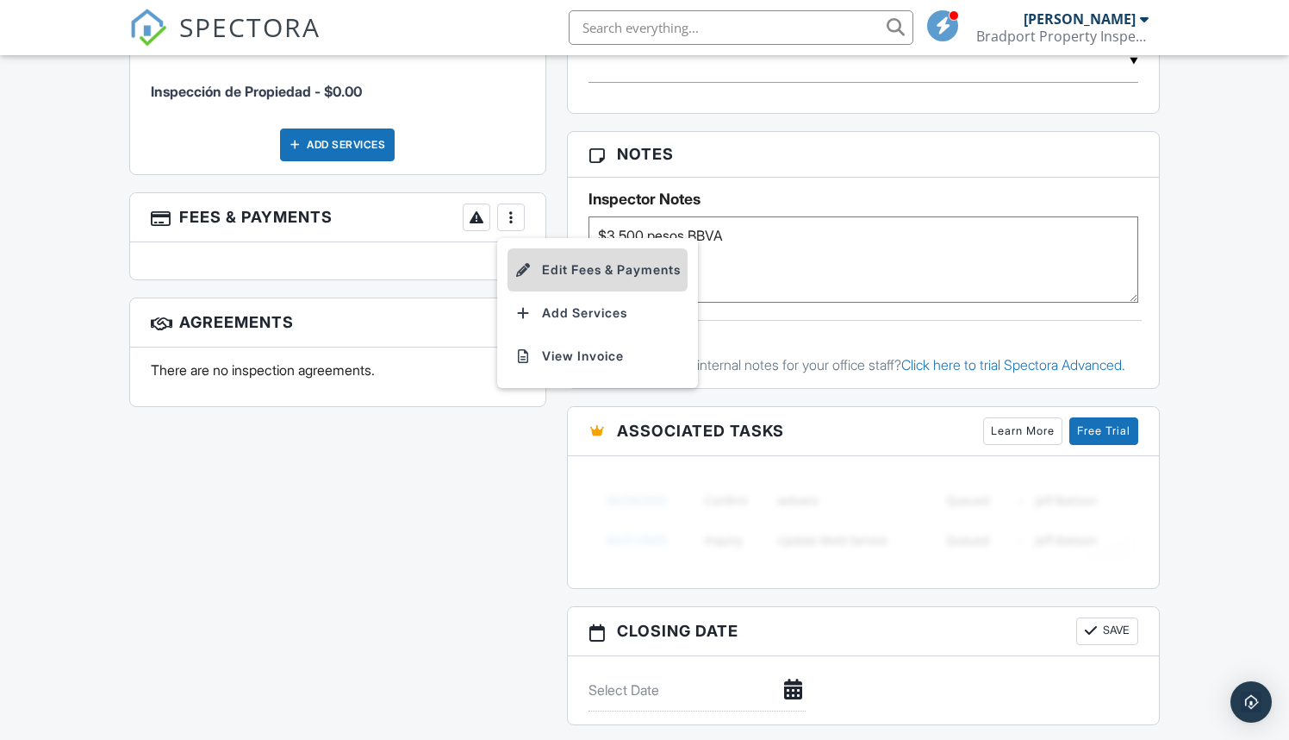
click at [577, 265] on li "Edit Fees & Payments" at bounding box center [598, 269] width 180 height 43
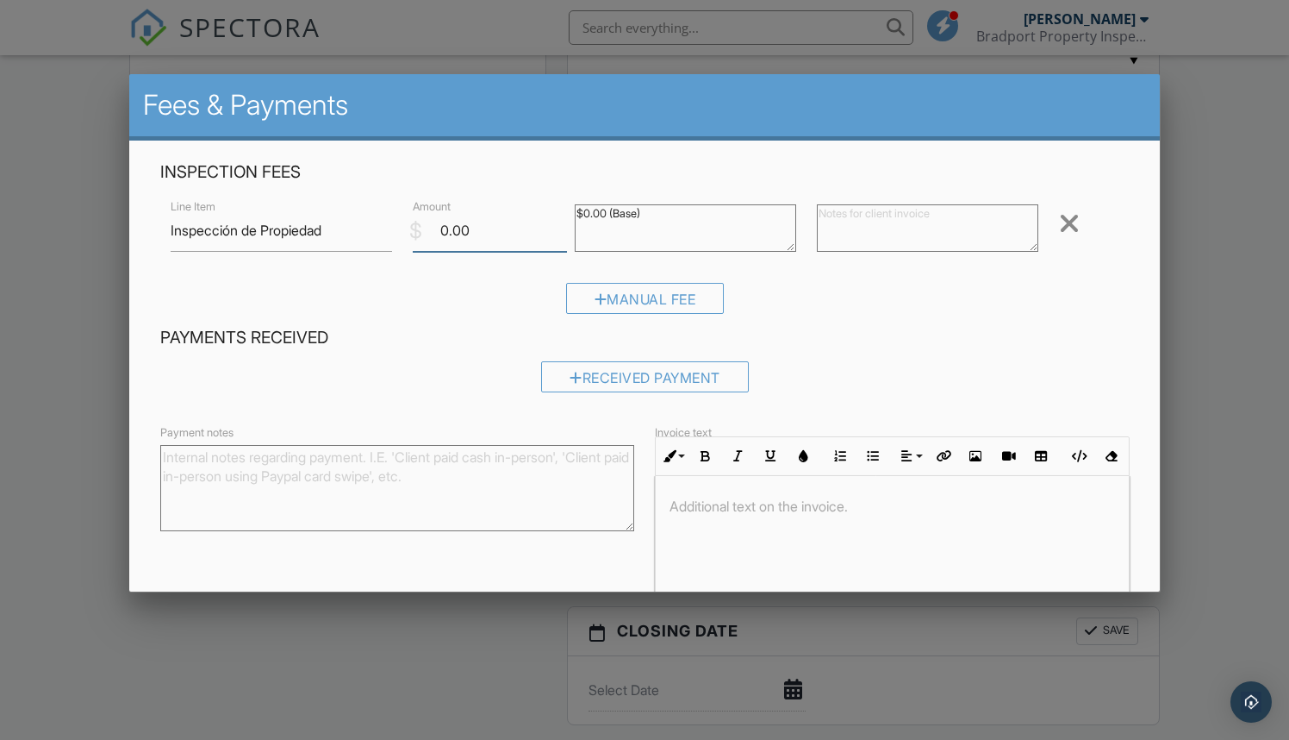
drag, startPoint x: 533, startPoint y: 238, endPoint x: 373, endPoint y: 228, distance: 159.7
click at [373, 228] on div "Line Item Inspección de Propiedad $ Amount 0.00 $0.00 (Base) Remove" at bounding box center [645, 230] width 970 height 69
type input "189"
click at [1094, 635] on input "Save" at bounding box center [1093, 637] width 91 height 31
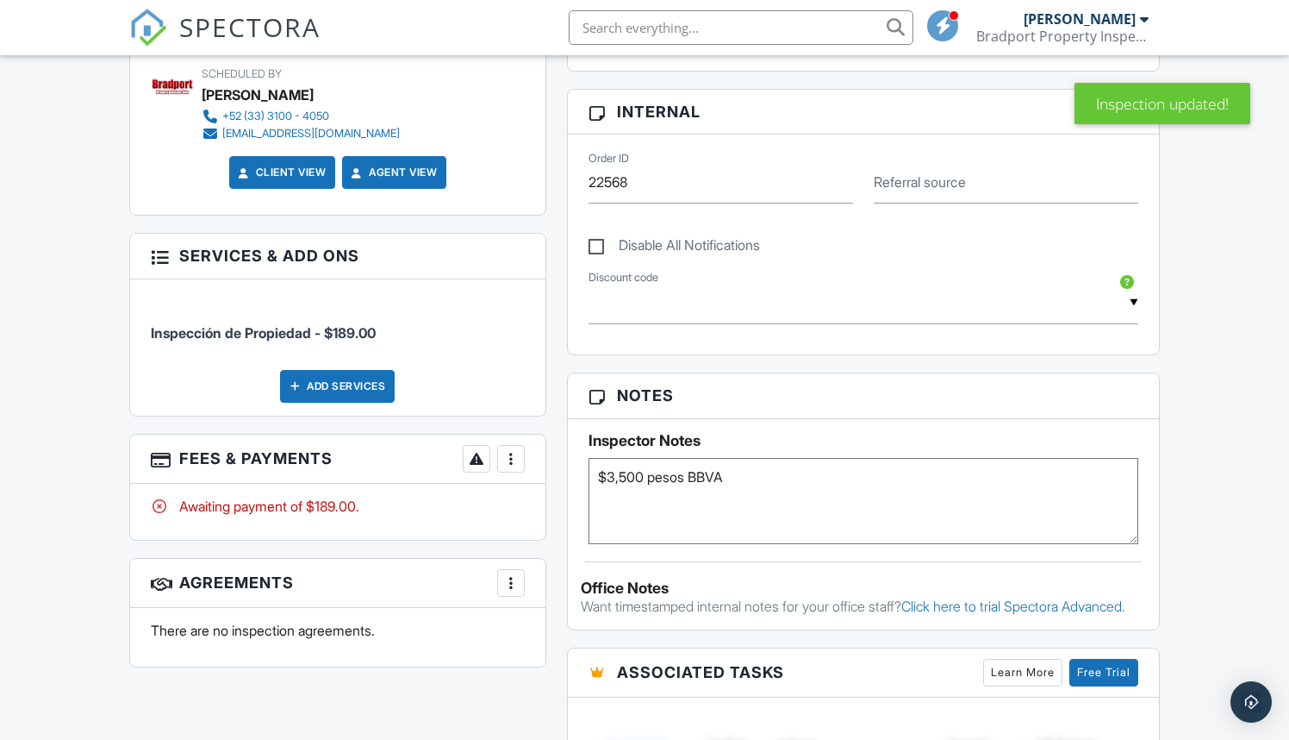
scroll to position [827, 0]
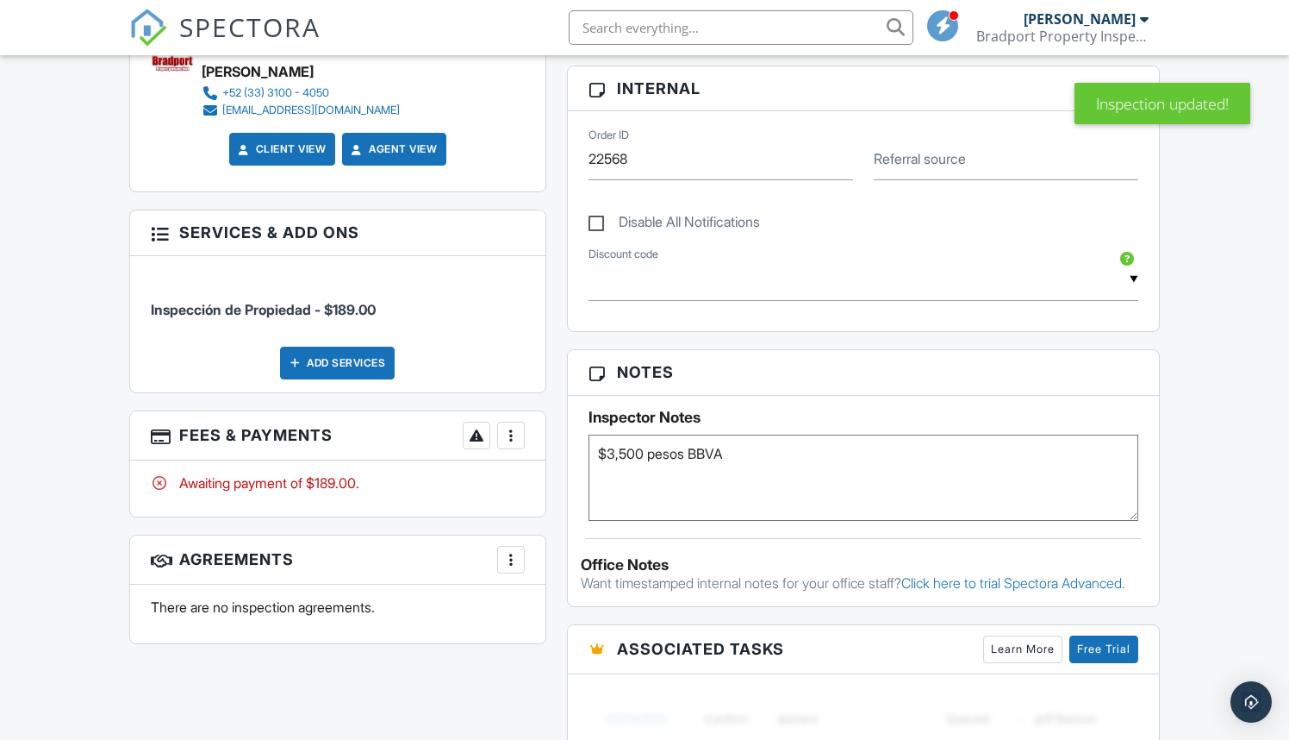
click at [515, 440] on div at bounding box center [511, 435] width 17 height 17
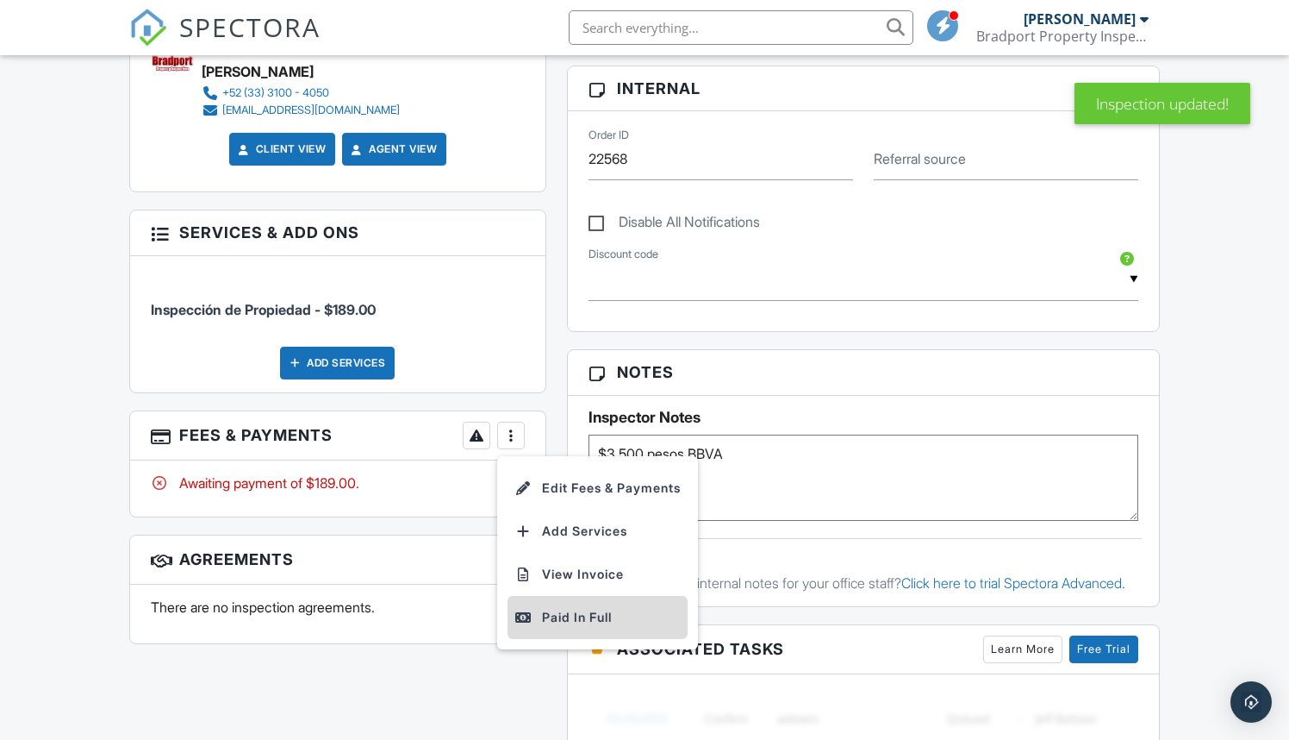
click at [566, 609] on div "Paid In Full" at bounding box center [598, 617] width 166 height 21
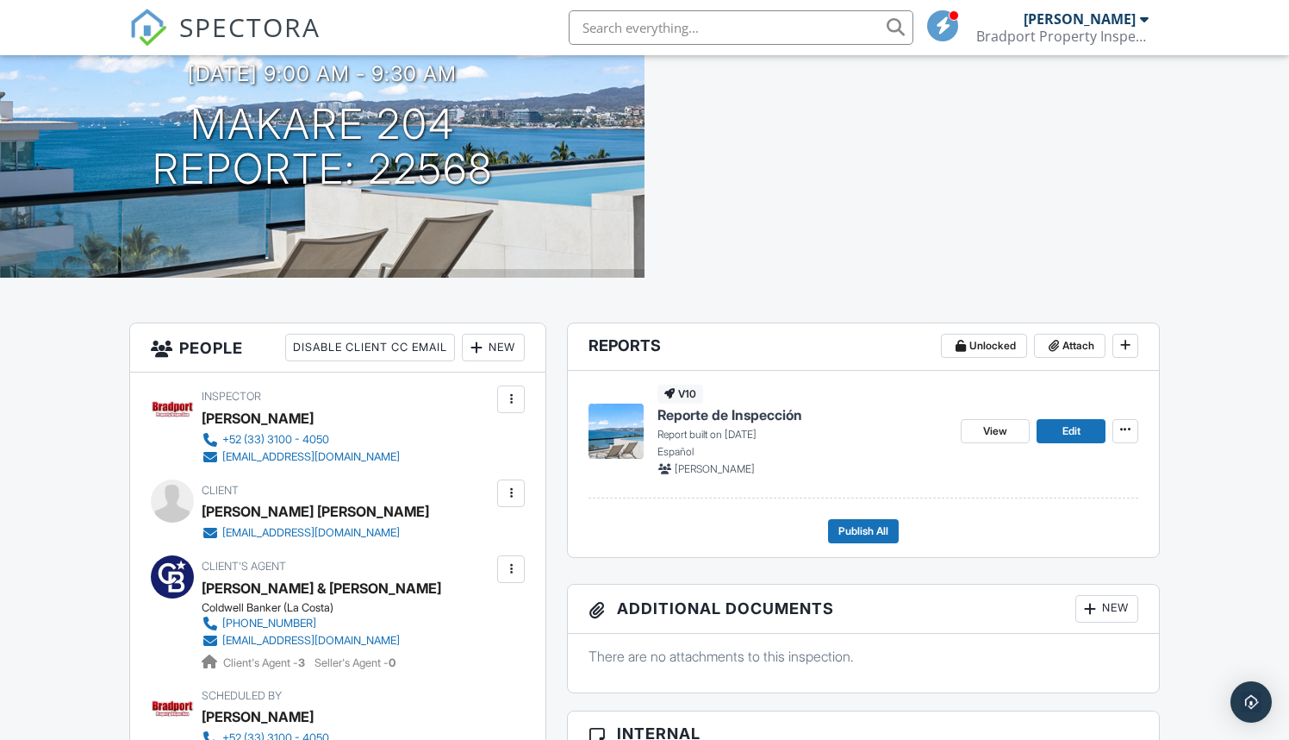
scroll to position [186, 0]
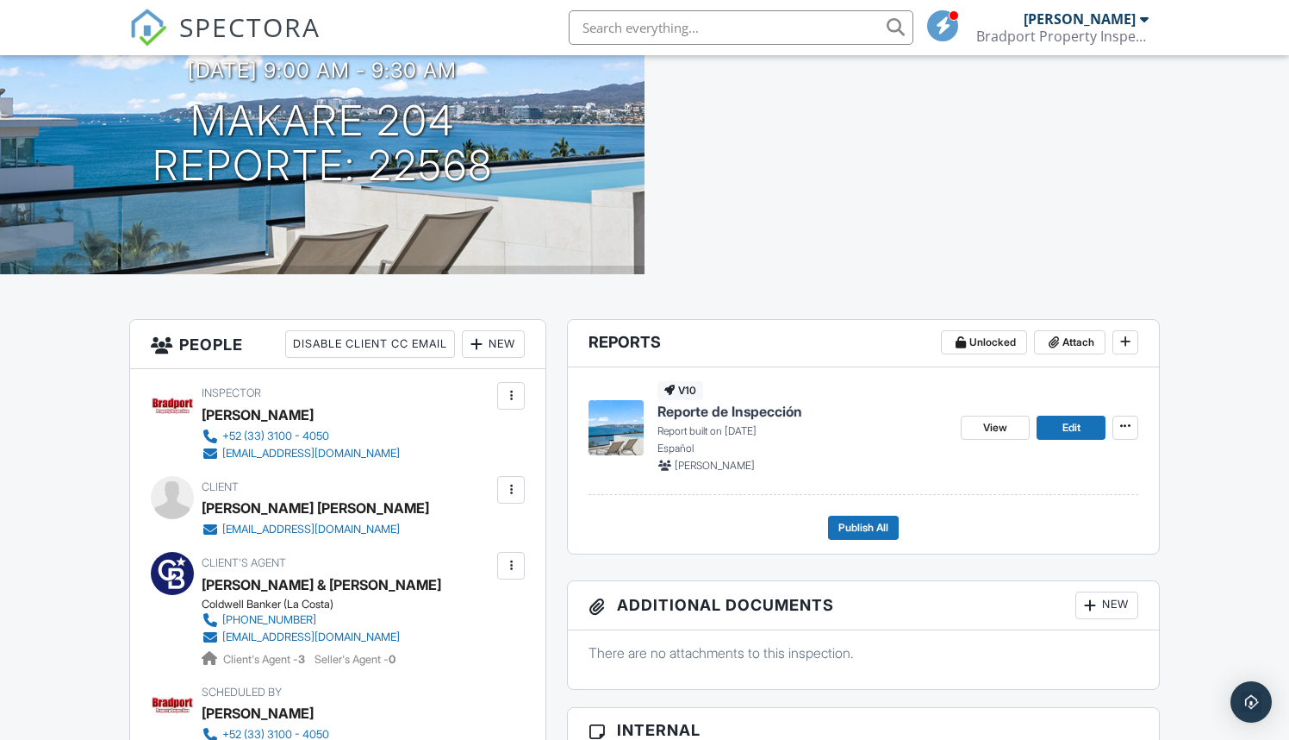
click at [725, 416] on span "Reporte de Inspección" at bounding box center [730, 411] width 145 height 19
